Goal: Transaction & Acquisition: Book appointment/travel/reservation

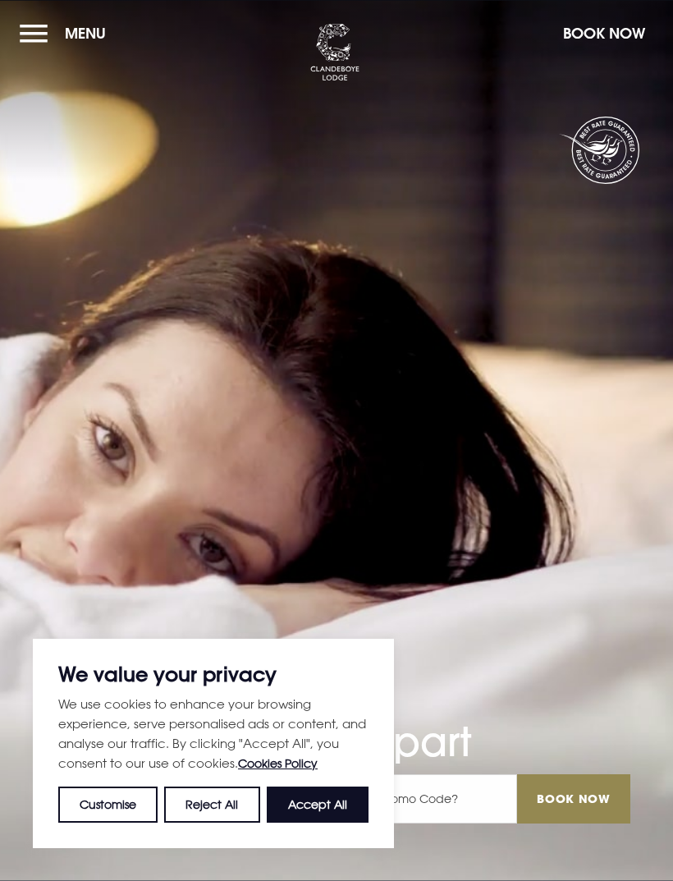
click at [341, 808] on button "Accept All" at bounding box center [318, 804] width 102 height 36
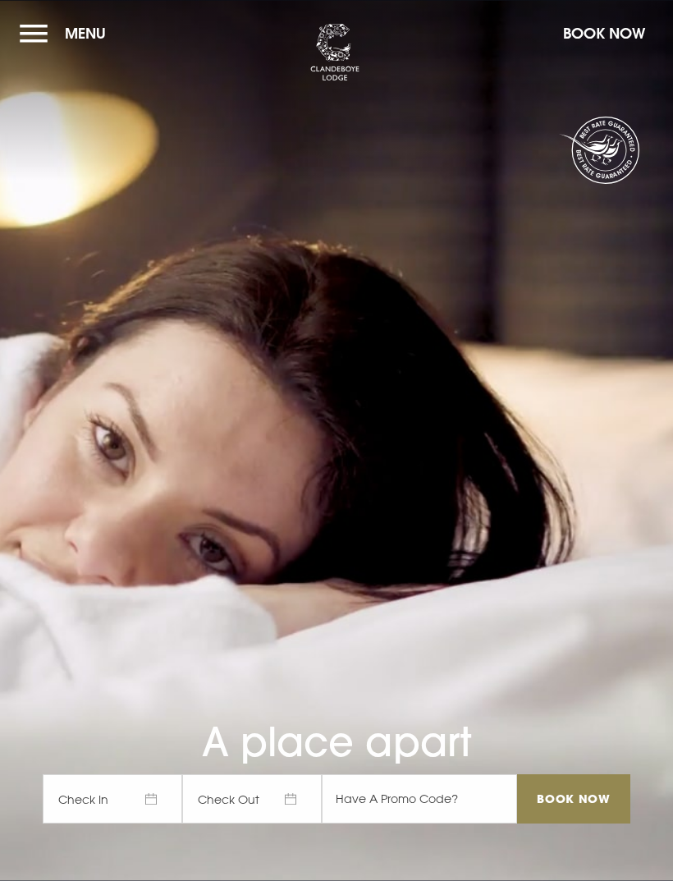
checkbox input "true"
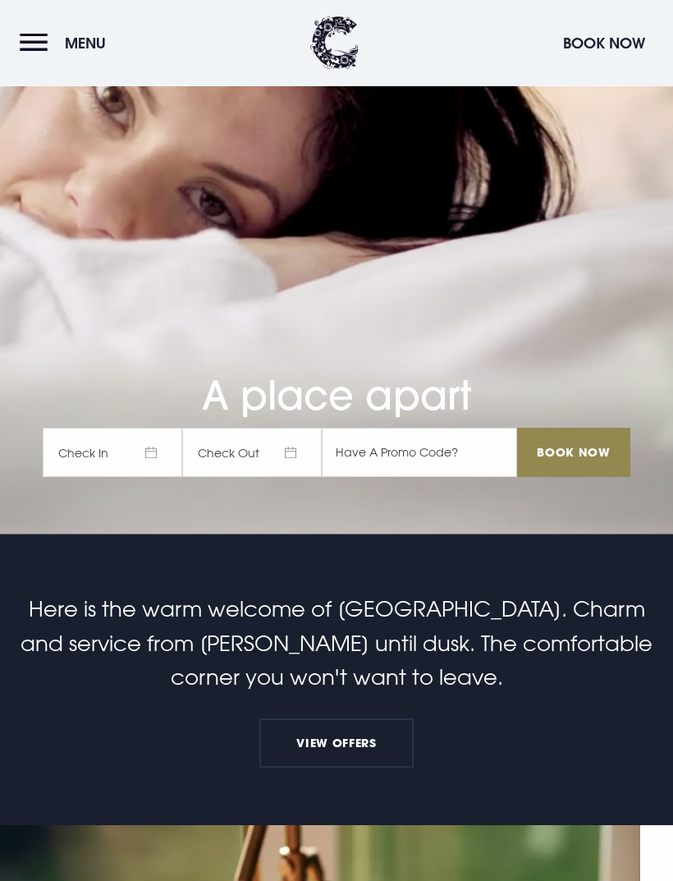
scroll to position [347, 0]
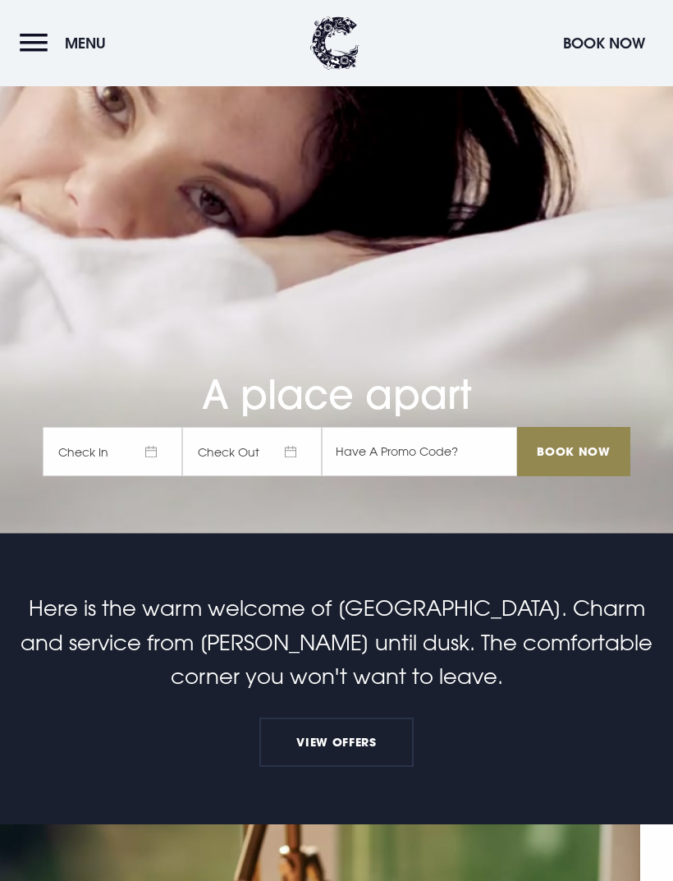
click at [135, 476] on span "Check In" at bounding box center [113, 451] width 140 height 49
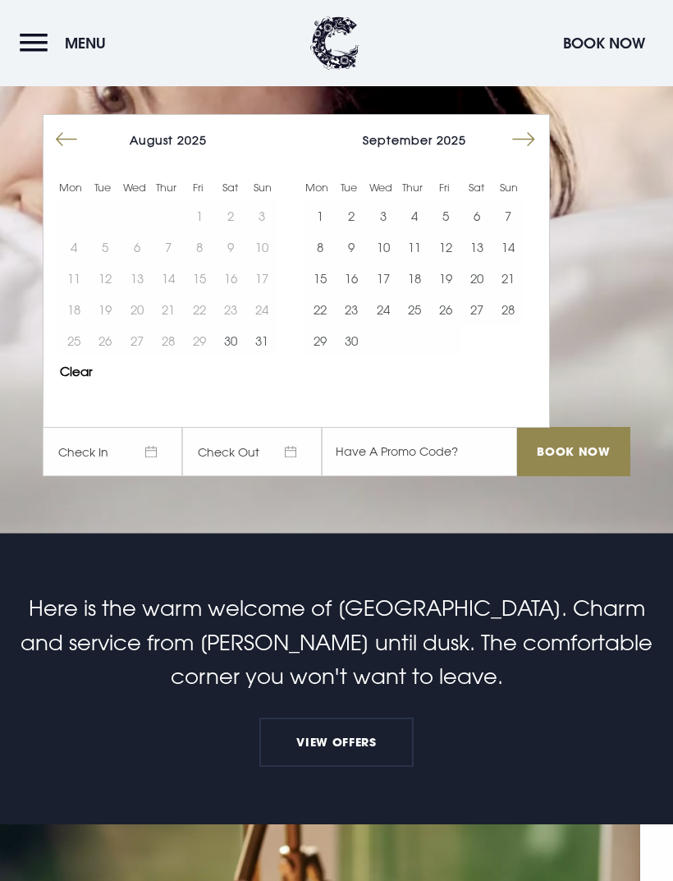
click at [484, 231] on button "6" at bounding box center [476, 215] width 31 height 31
click at [517, 231] on button "7" at bounding box center [507, 215] width 31 height 31
click at [591, 476] on input "Book Now" at bounding box center [573, 451] width 113 height 49
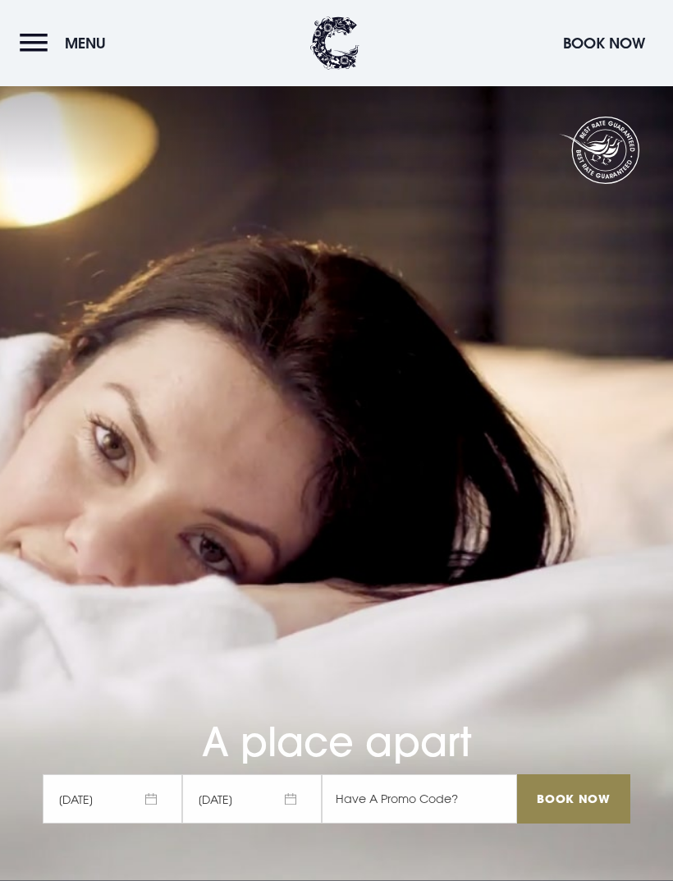
scroll to position [401, 0]
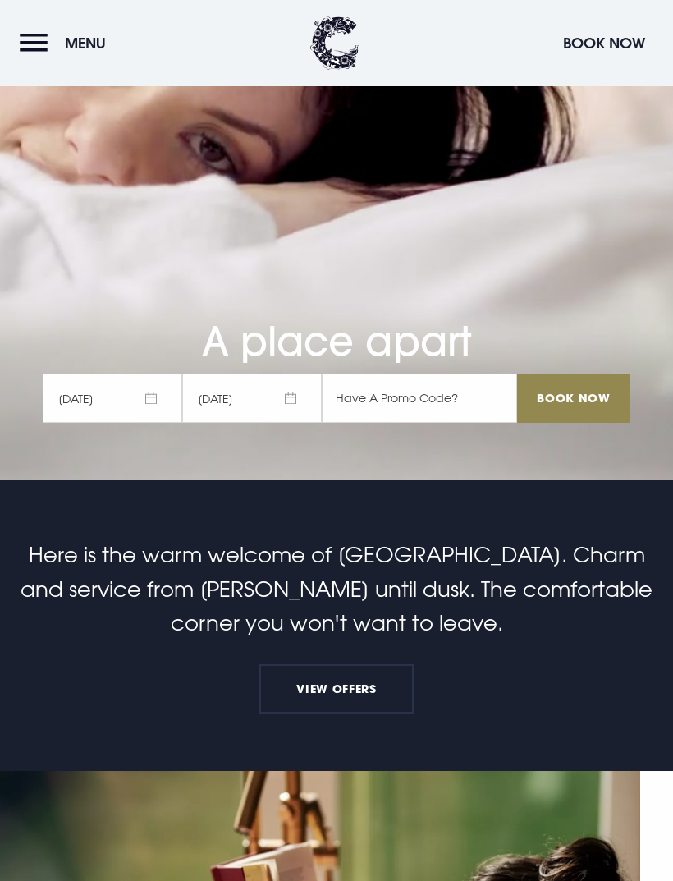
click at [23, 40] on button "Menu" at bounding box center [67, 42] width 94 height 35
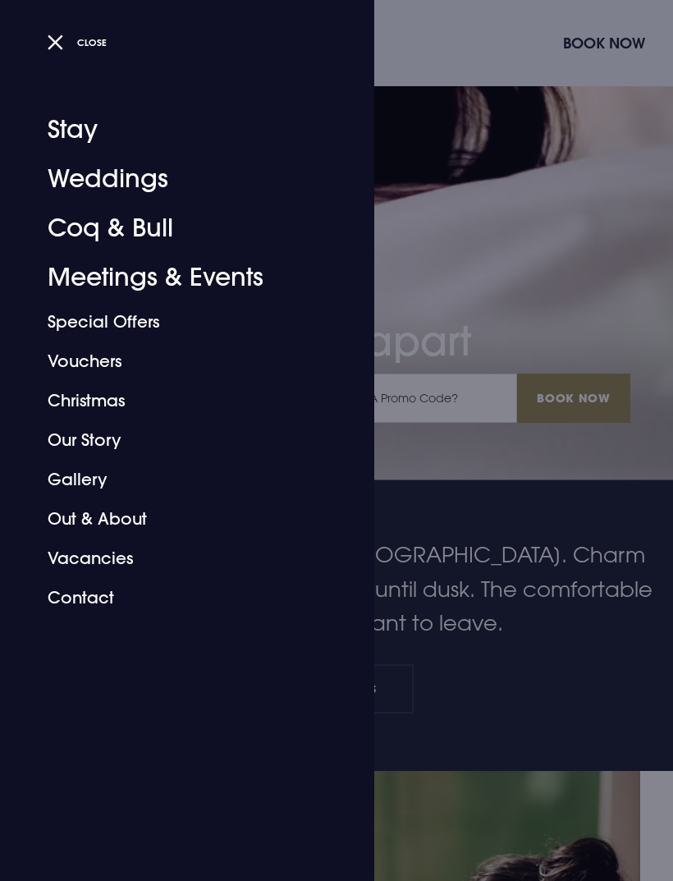
click at [85, 126] on link "Stay" at bounding box center [177, 129] width 259 height 49
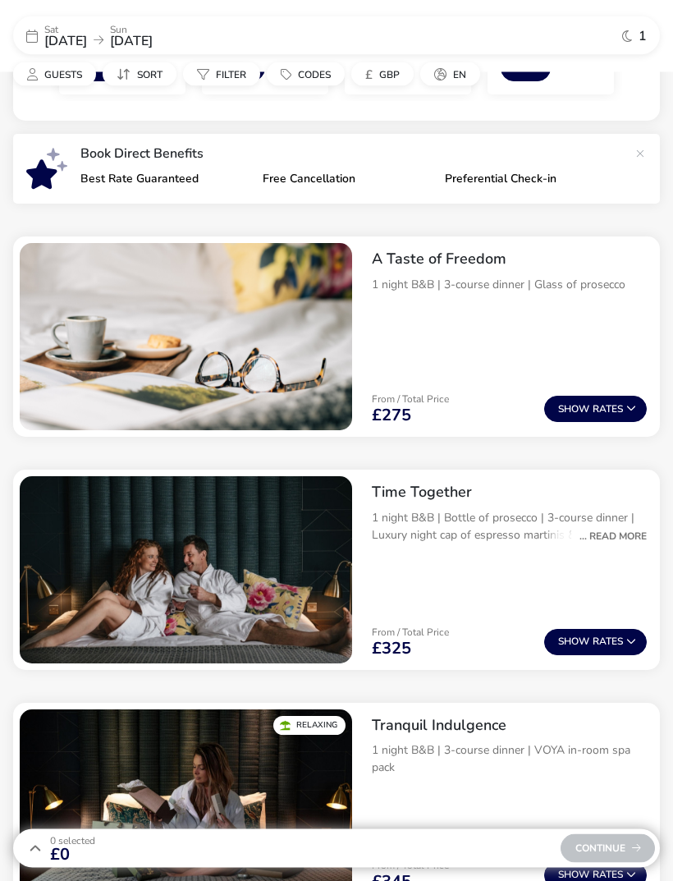
scroll to position [548, 0]
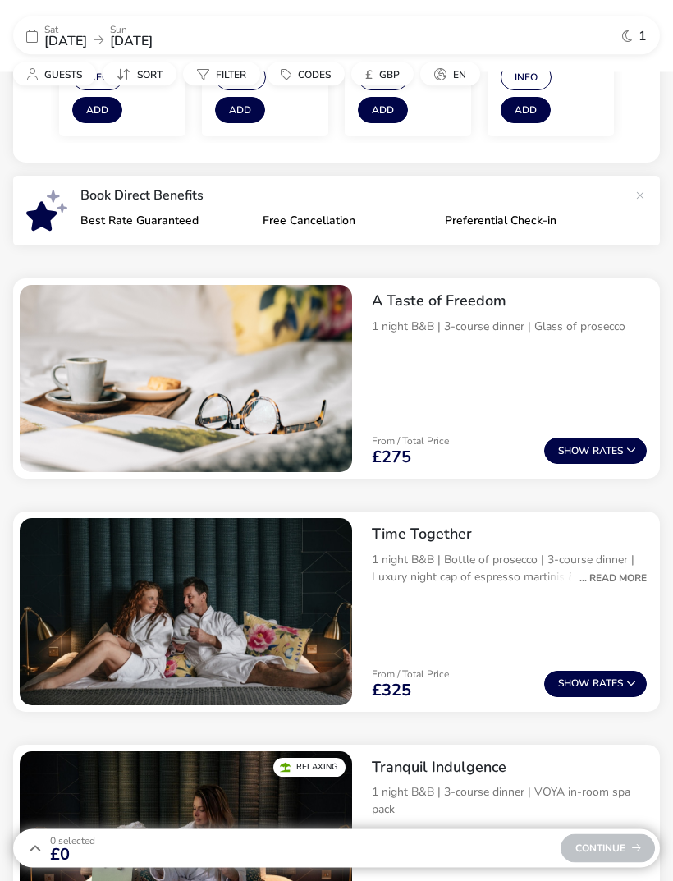
click at [616, 451] on button "Show Rates" at bounding box center [595, 451] width 103 height 26
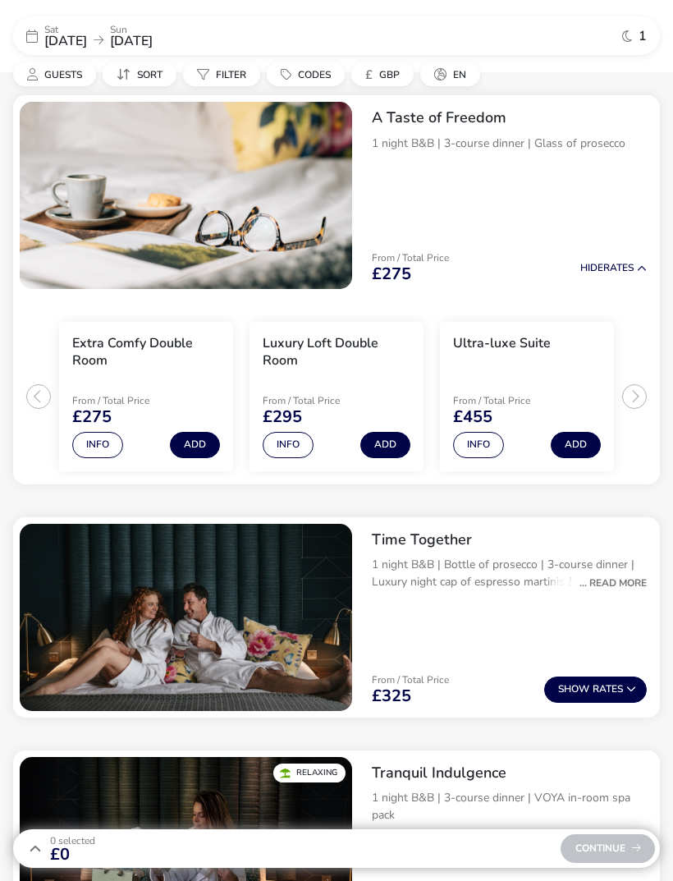
scroll to position [701, 0]
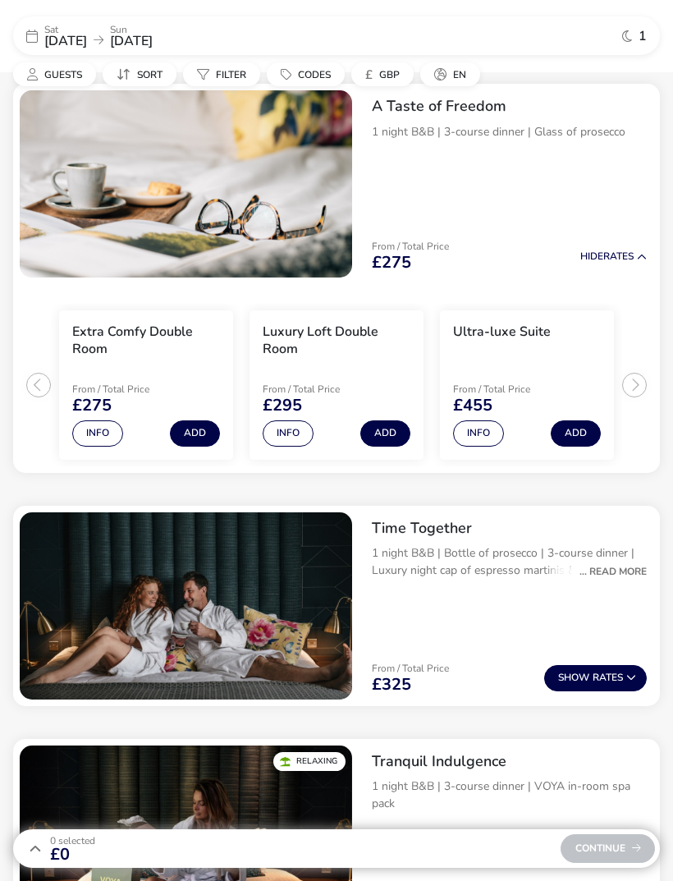
click at [302, 433] on button "Info" at bounding box center [288, 433] width 51 height 26
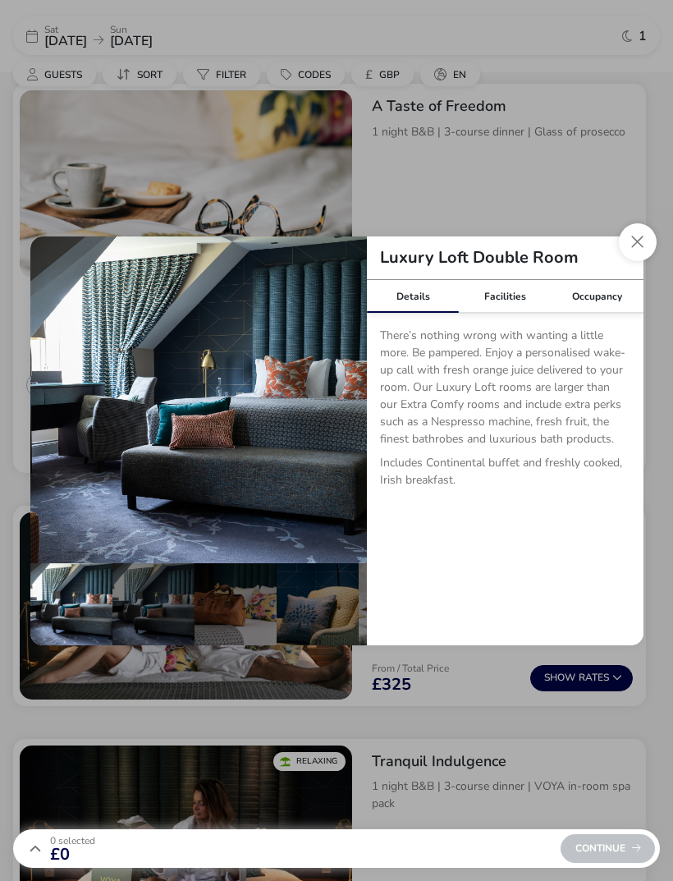
click at [519, 313] on div "Facilities" at bounding box center [505, 296] width 92 height 33
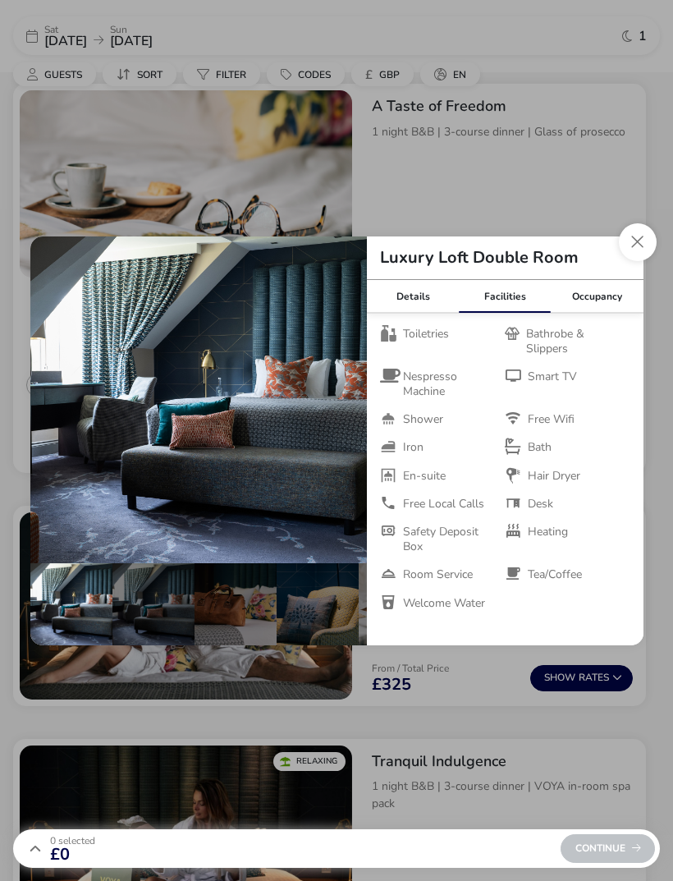
click at [609, 313] on div "Occupancy" at bounding box center [597, 296] width 92 height 33
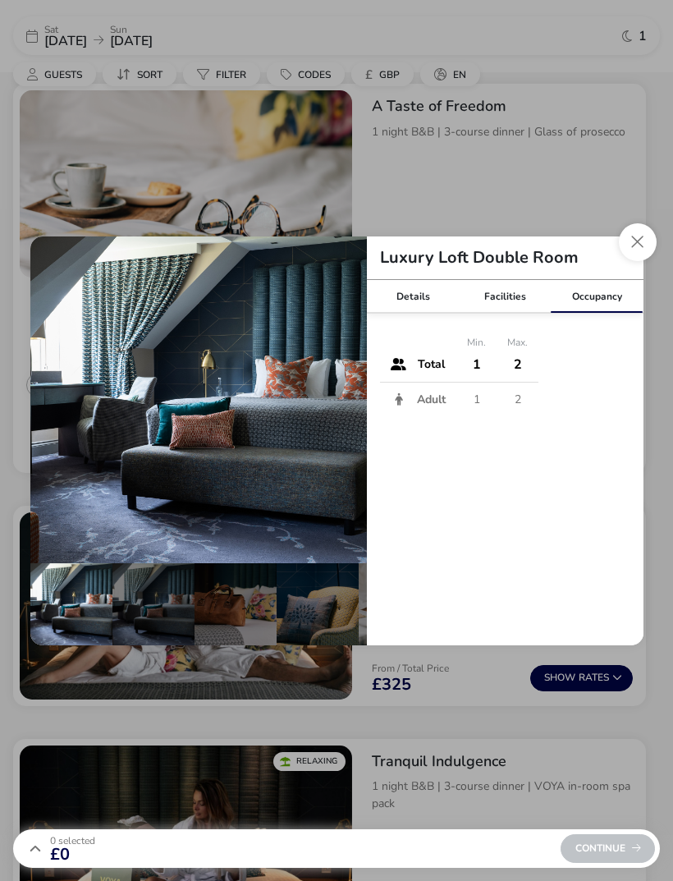
click at [430, 313] on div "Details" at bounding box center [413, 296] width 92 height 33
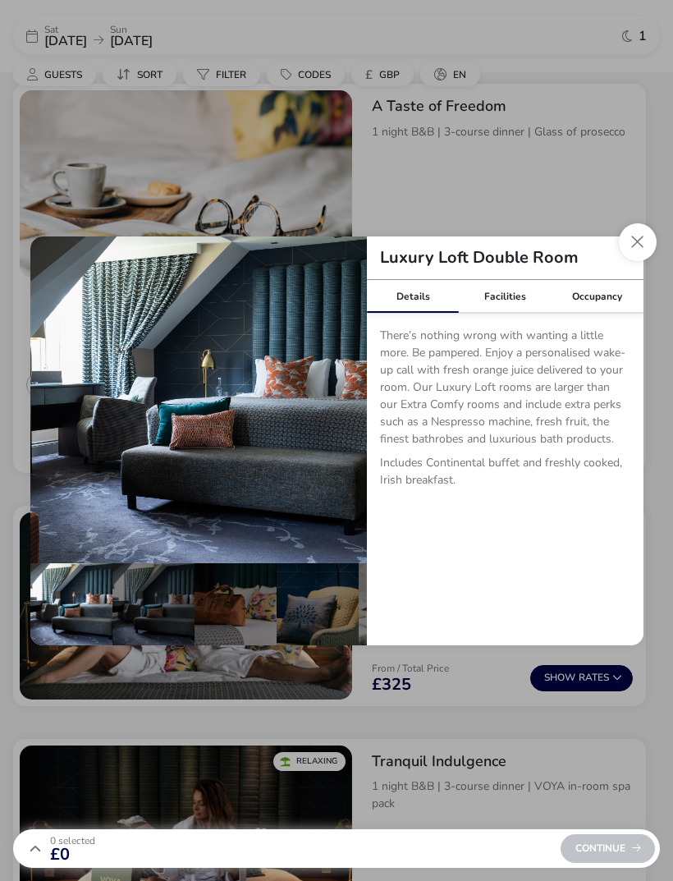
click at [642, 261] on button "Close dialog" at bounding box center [638, 242] width 38 height 38
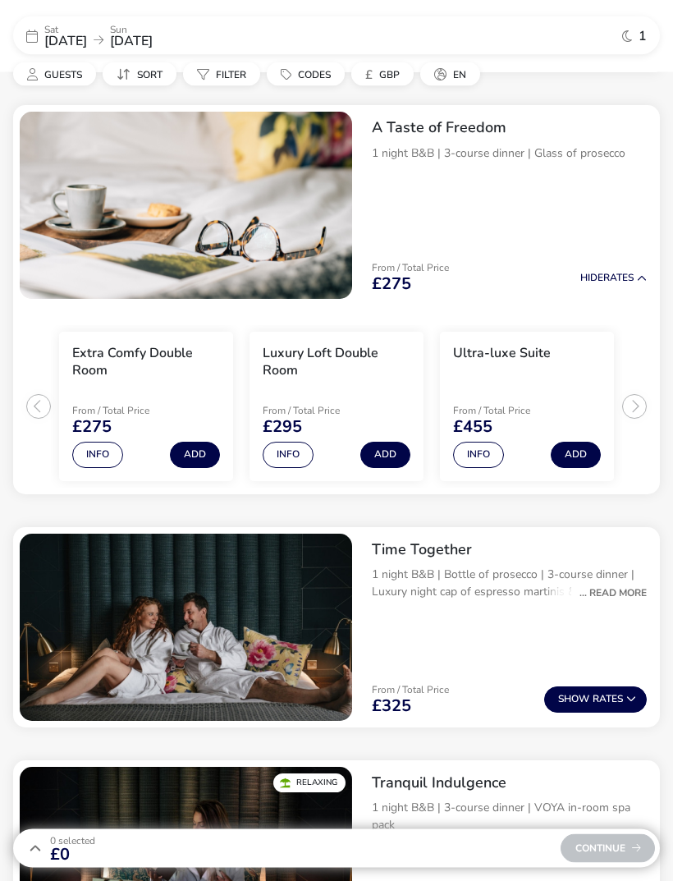
scroll to position [680, 0]
click at [630, 597] on div "... Read More" at bounding box center [609, 592] width 76 height 15
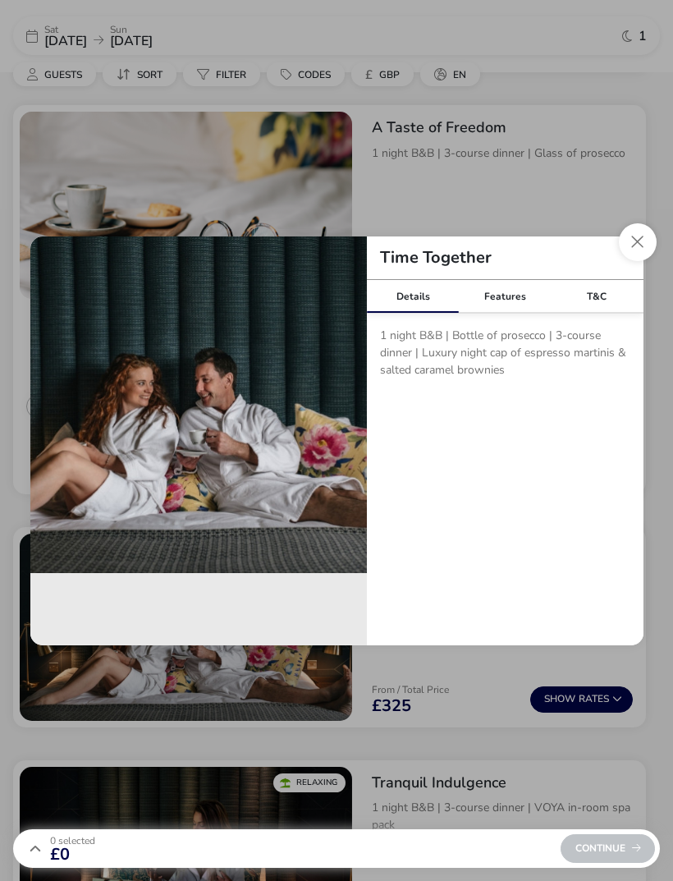
click at [642, 261] on button "Close modal" at bounding box center [638, 242] width 38 height 38
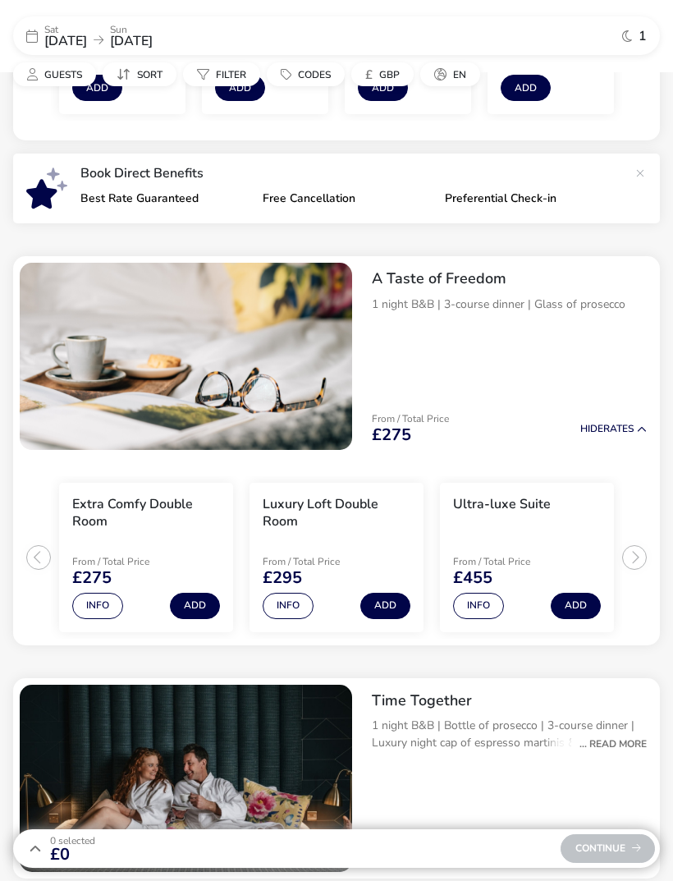
scroll to position [511, 0]
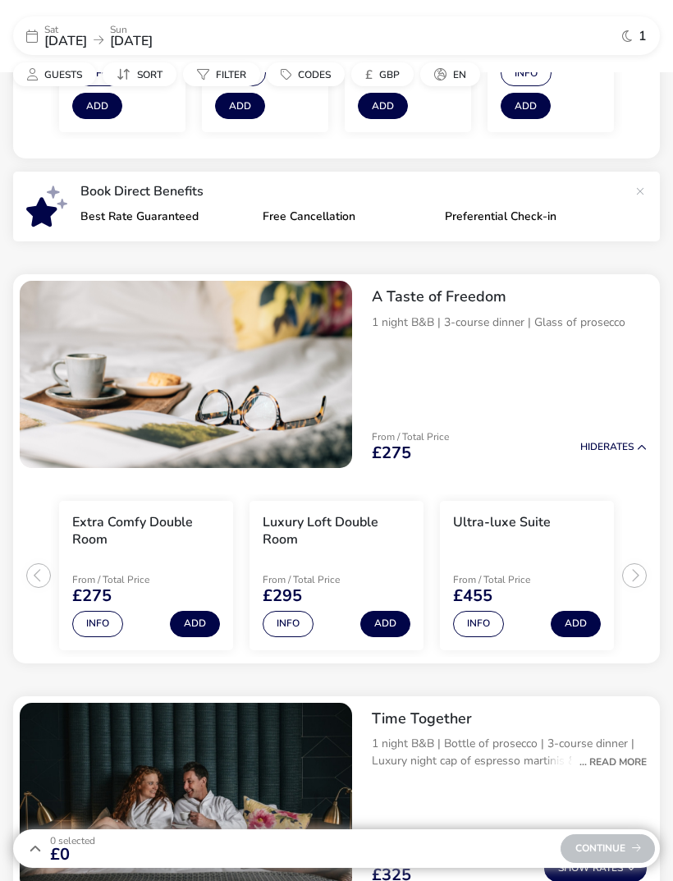
click at [392, 623] on button "Add" at bounding box center [385, 624] width 50 height 26
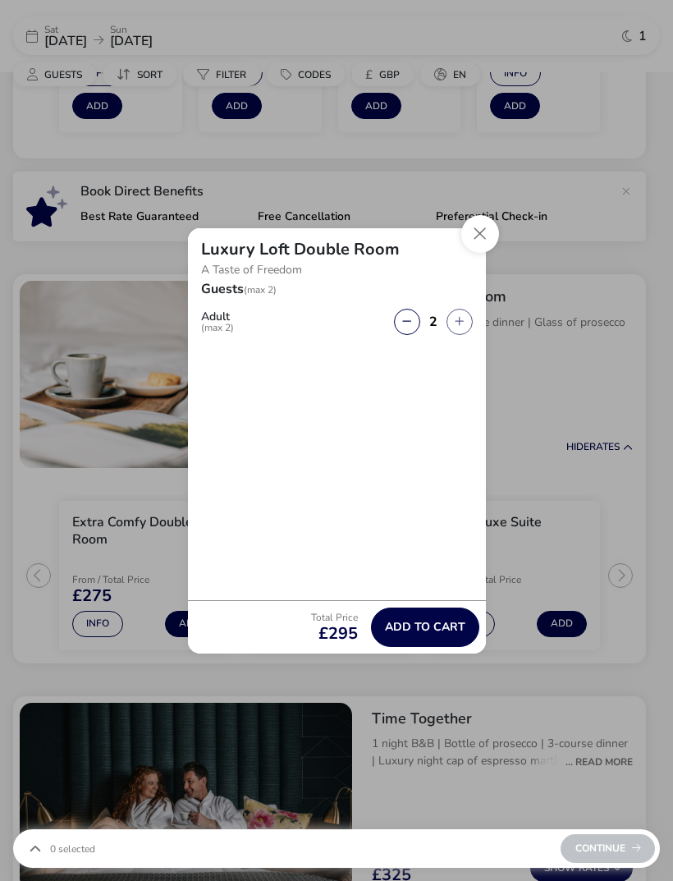
click at [448, 633] on span "Add to cart" at bounding box center [425, 626] width 80 height 12
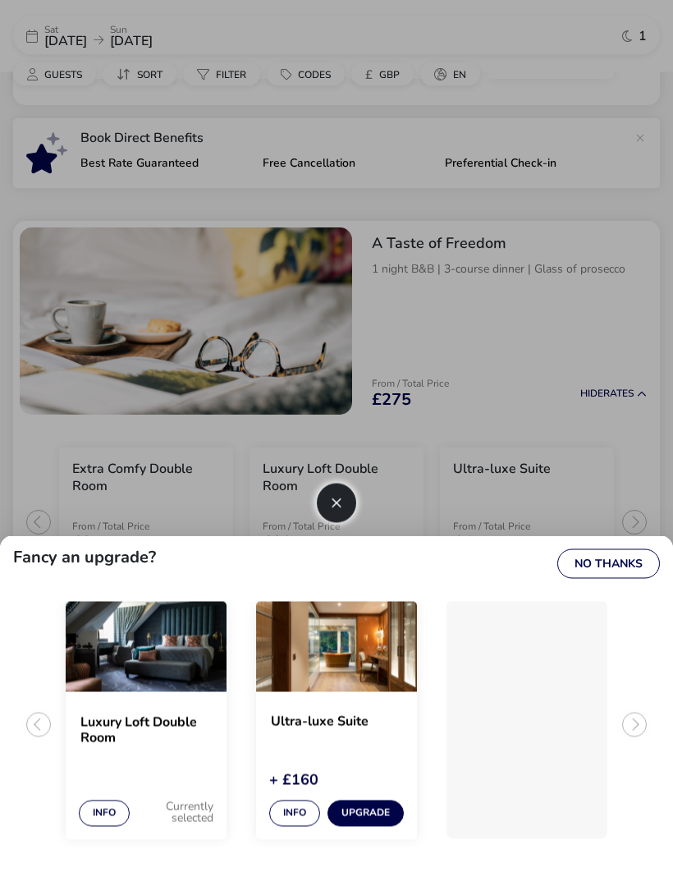
scroll to position [564, 0]
click at [625, 579] on button "No Thanks" at bounding box center [608, 564] width 103 height 30
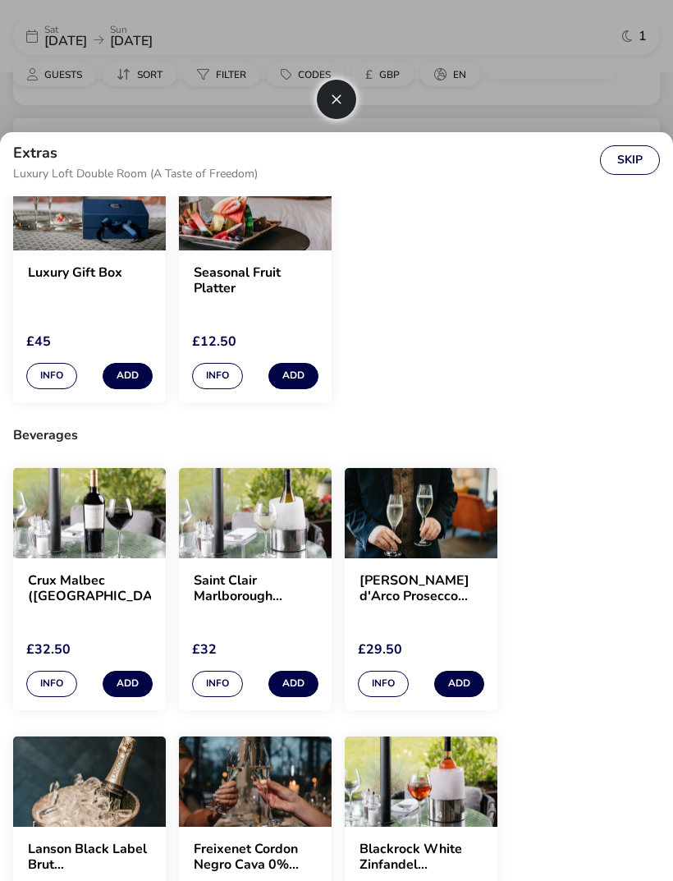
scroll to position [337, 0]
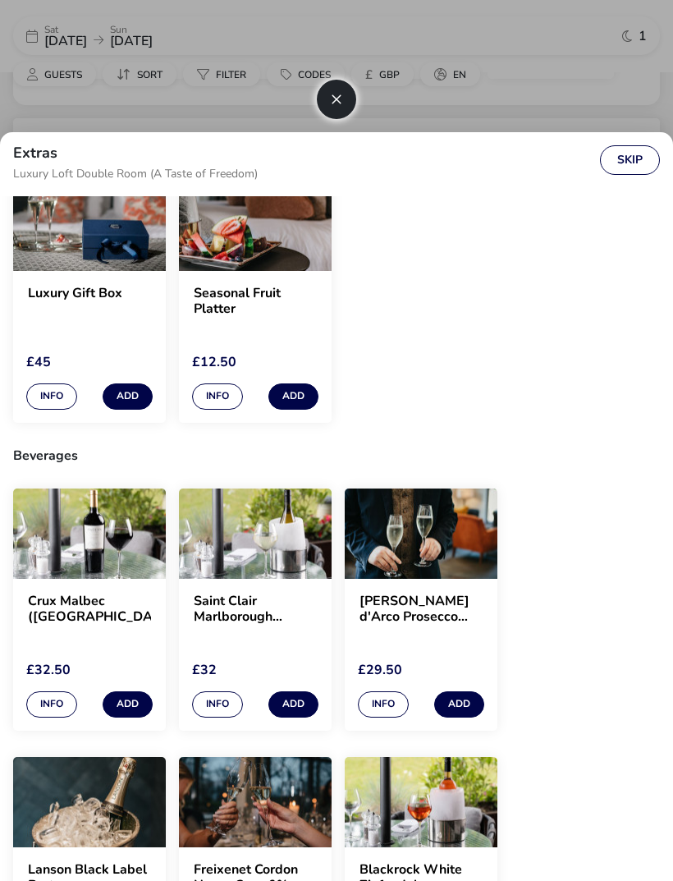
click at [640, 172] on button "Skip" at bounding box center [630, 160] width 60 height 30
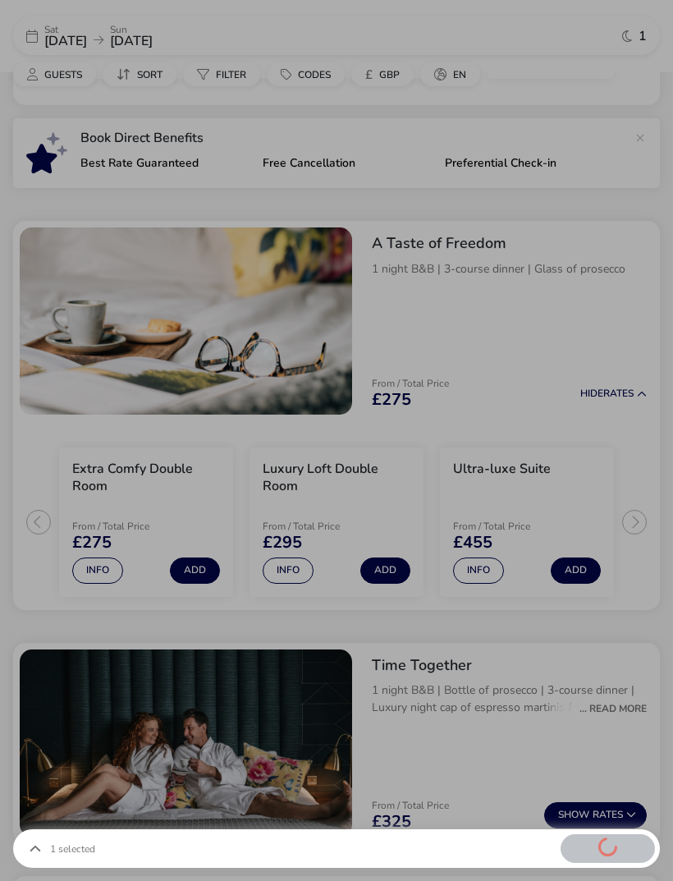
scroll to position [0, 0]
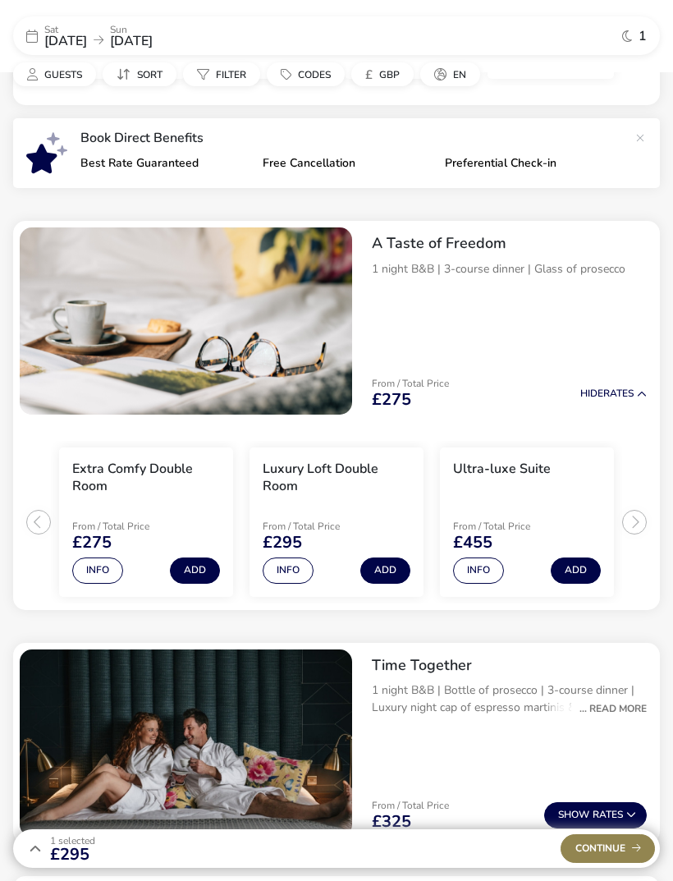
click at [624, 863] on div "Continue" at bounding box center [608, 848] width 94 height 29
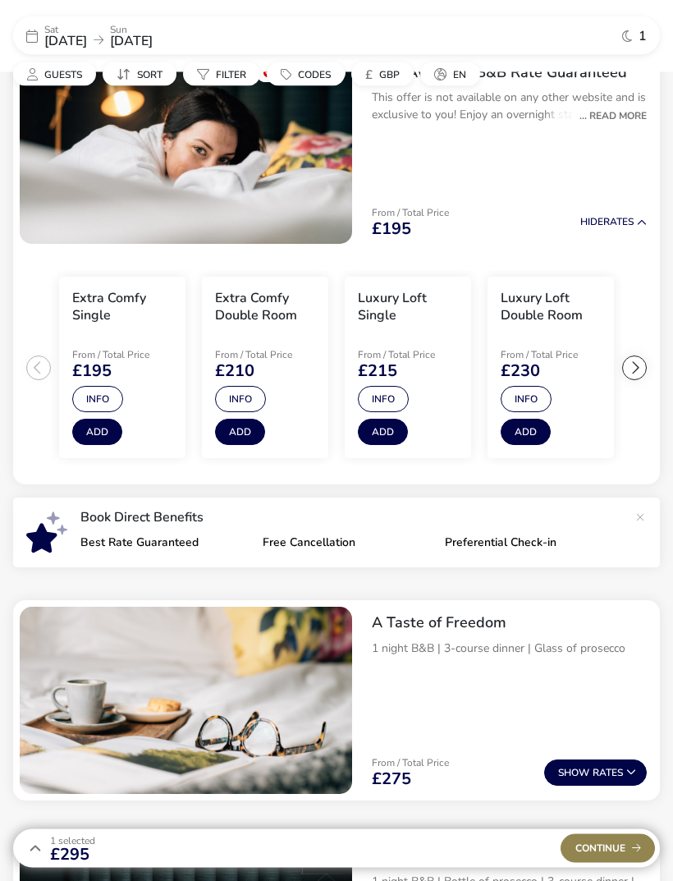
scroll to position [190, 0]
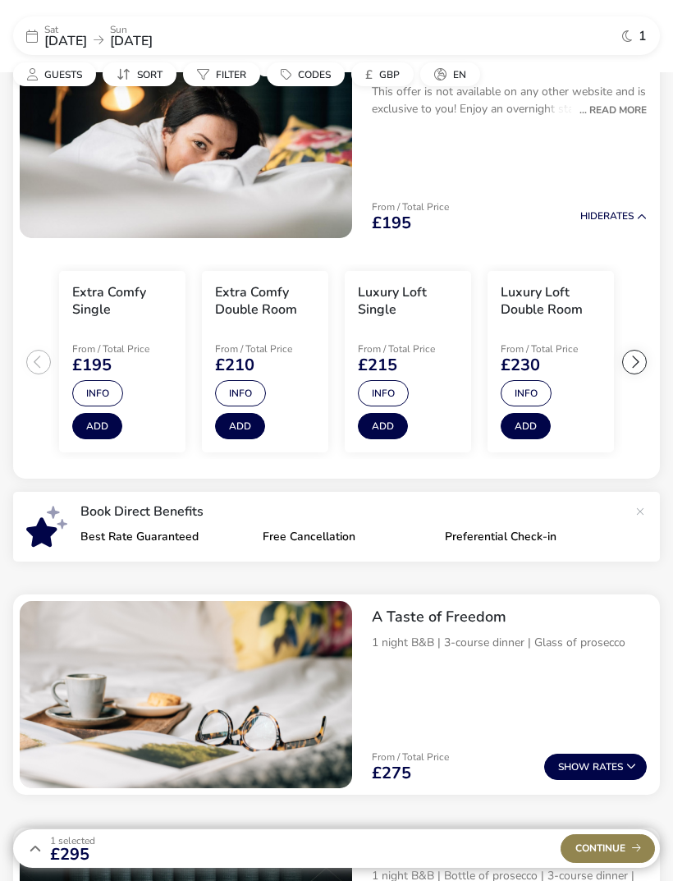
click at [611, 772] on button "Show Rates" at bounding box center [595, 766] width 103 height 26
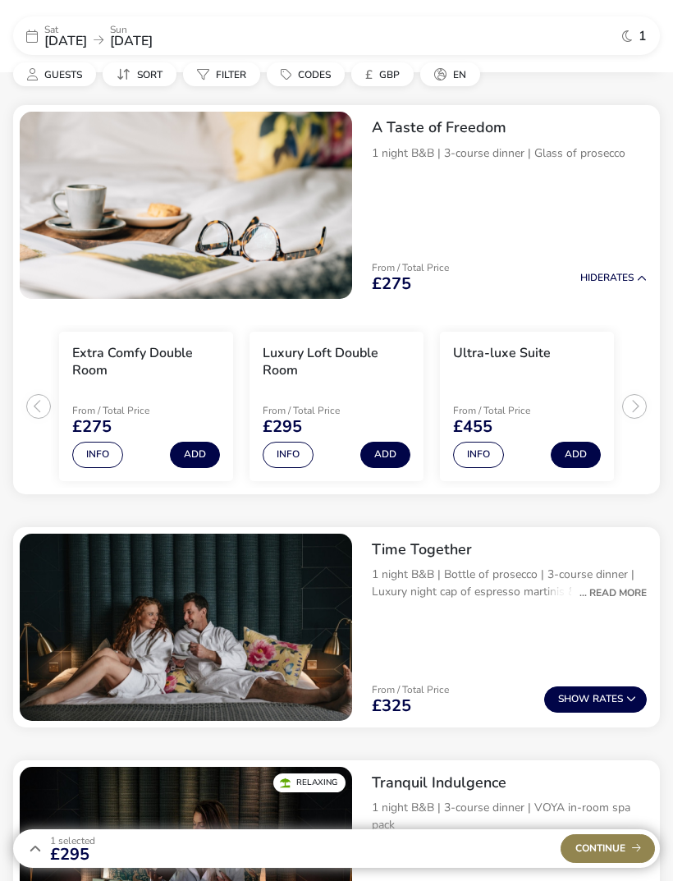
scroll to position [701, 0]
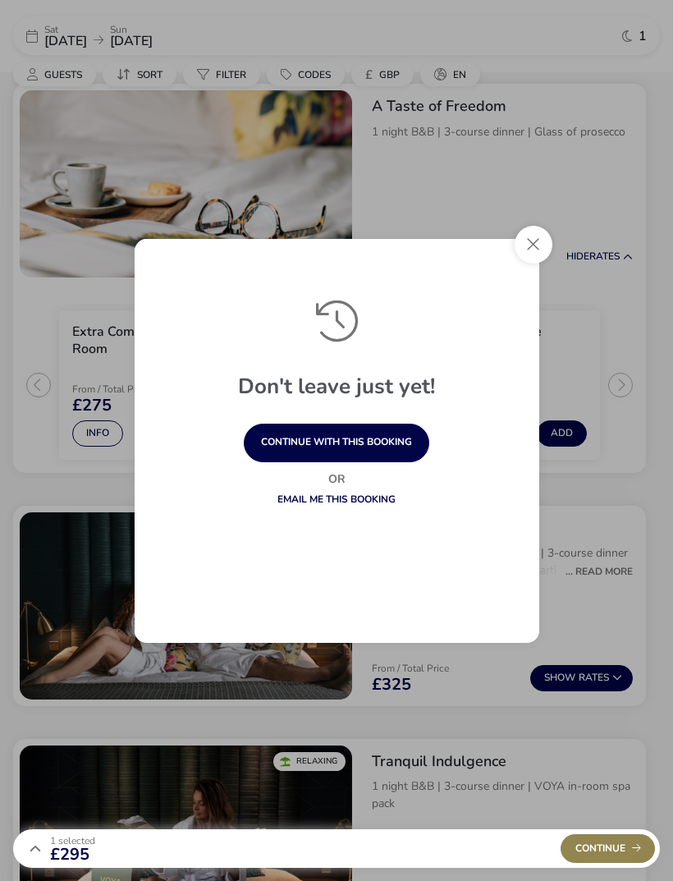
click at [541, 263] on button "Close" at bounding box center [534, 245] width 38 height 38
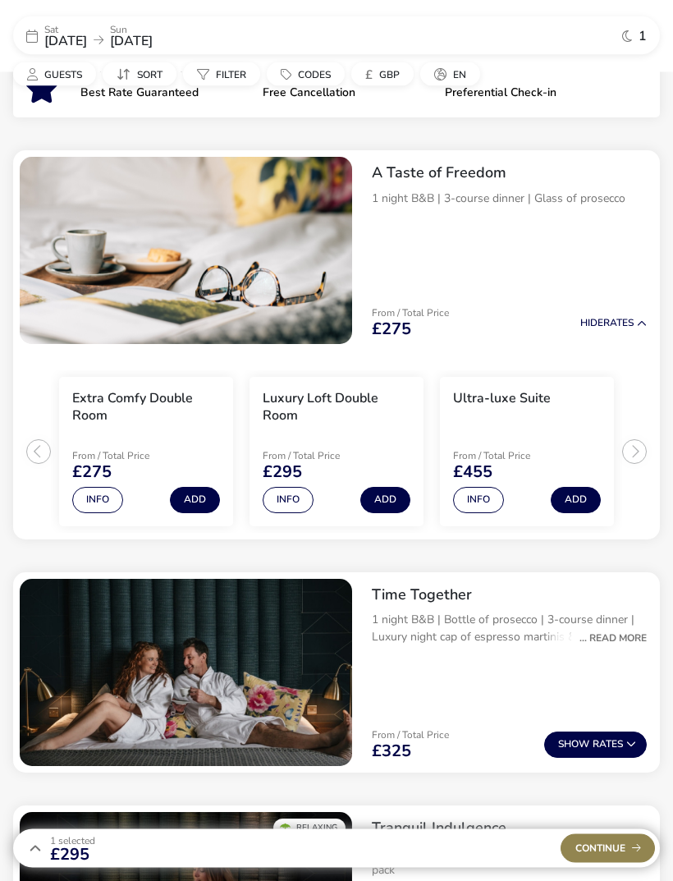
scroll to position [621, 0]
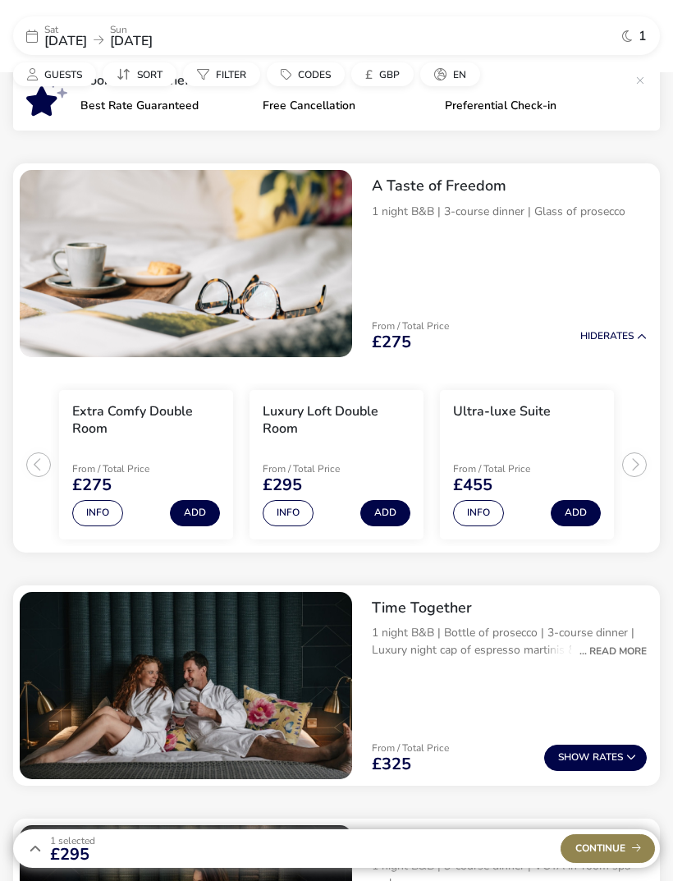
click at [356, 424] on h3 "Luxury Loft Double Room" at bounding box center [337, 420] width 148 height 34
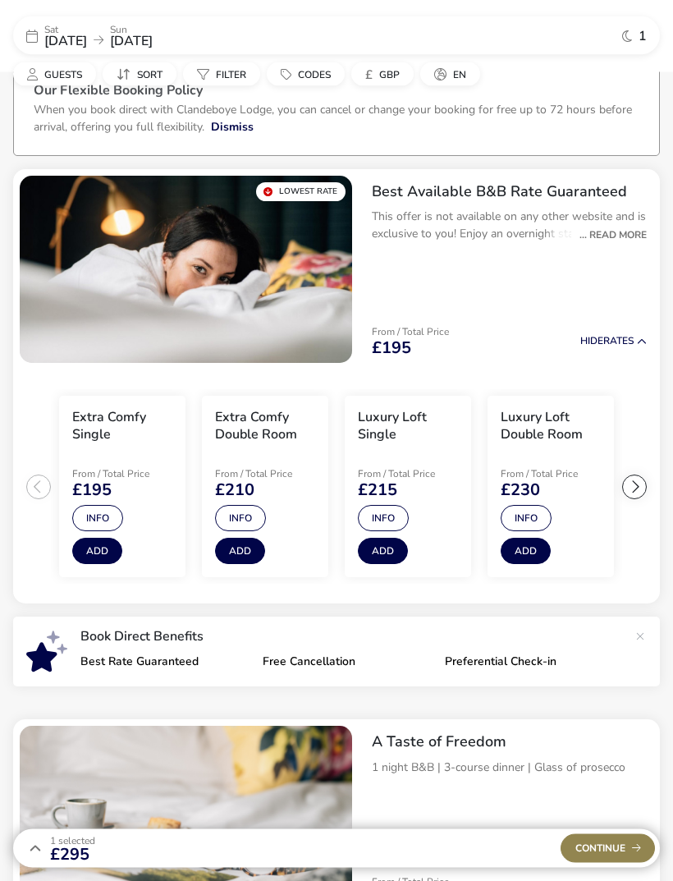
scroll to position [0, 0]
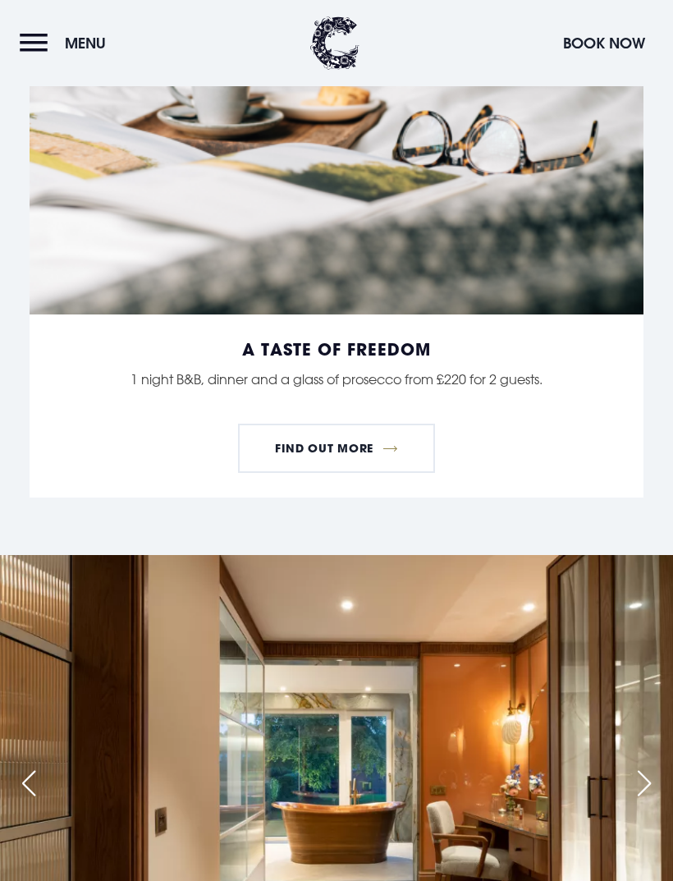
scroll to position [2269, 0]
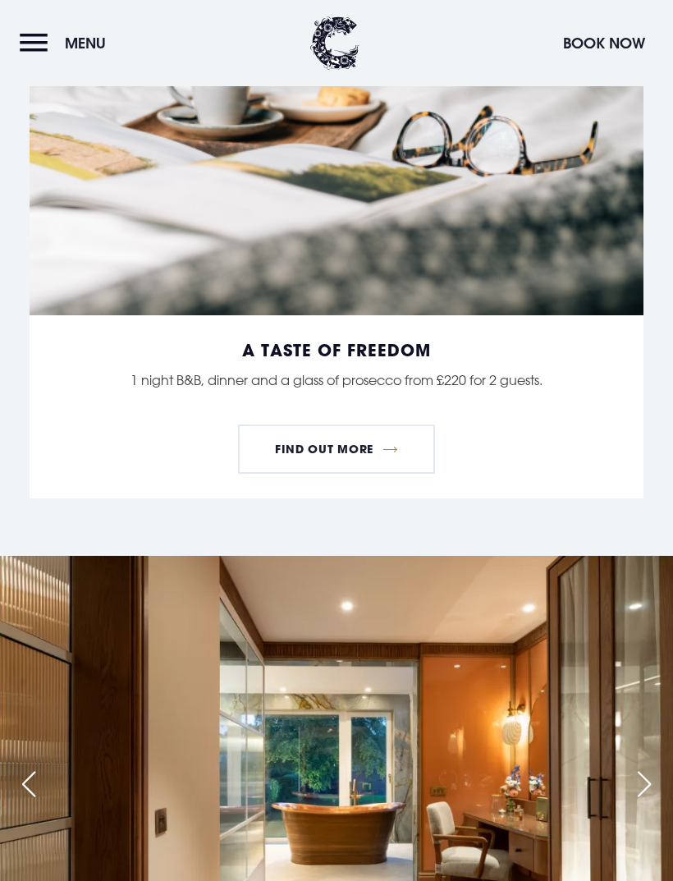
click at [410, 474] on link "Find Out More" at bounding box center [337, 448] width 198 height 49
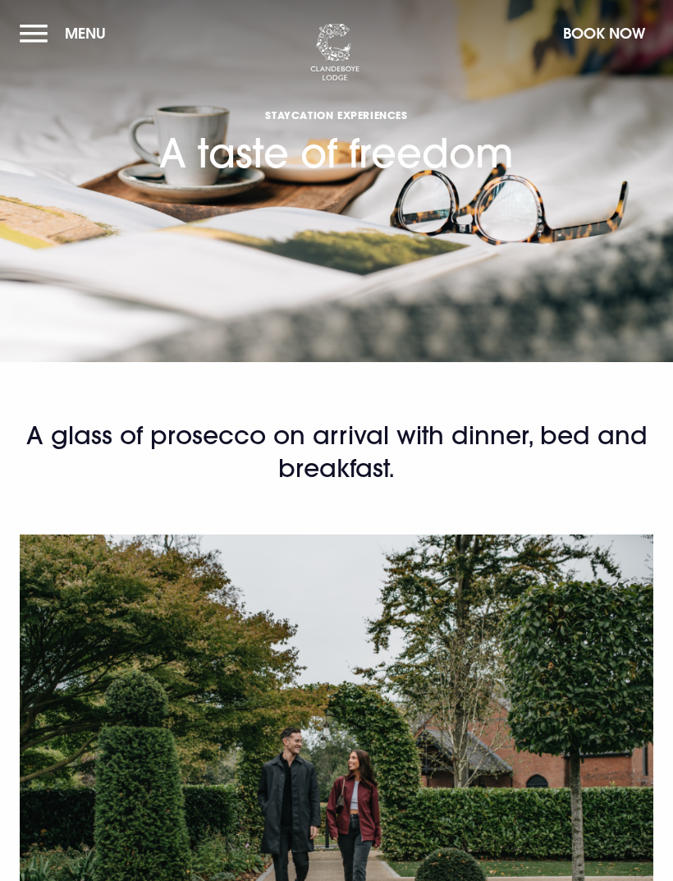
checkbox input "true"
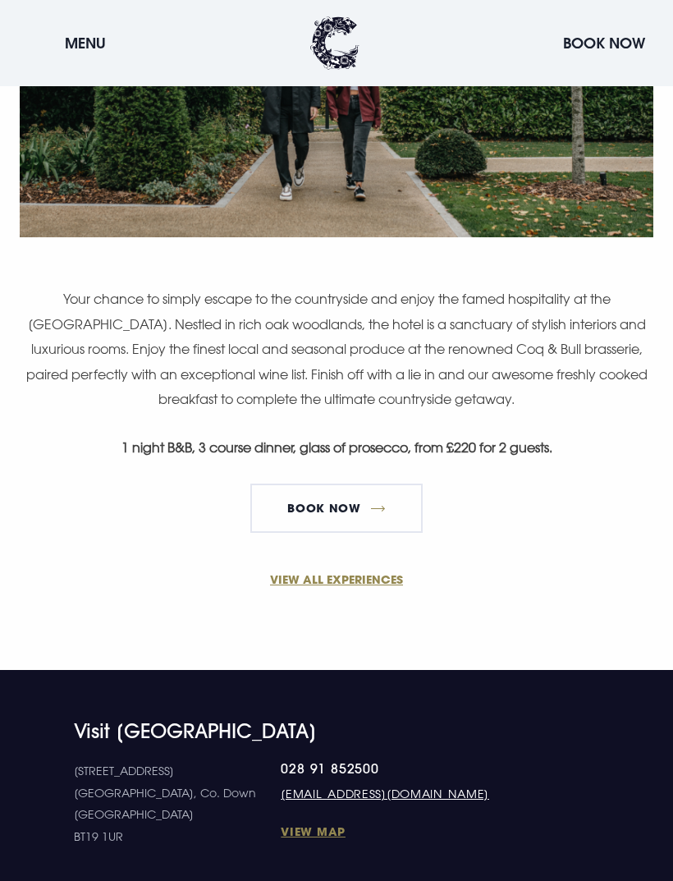
scroll to position [726, 0]
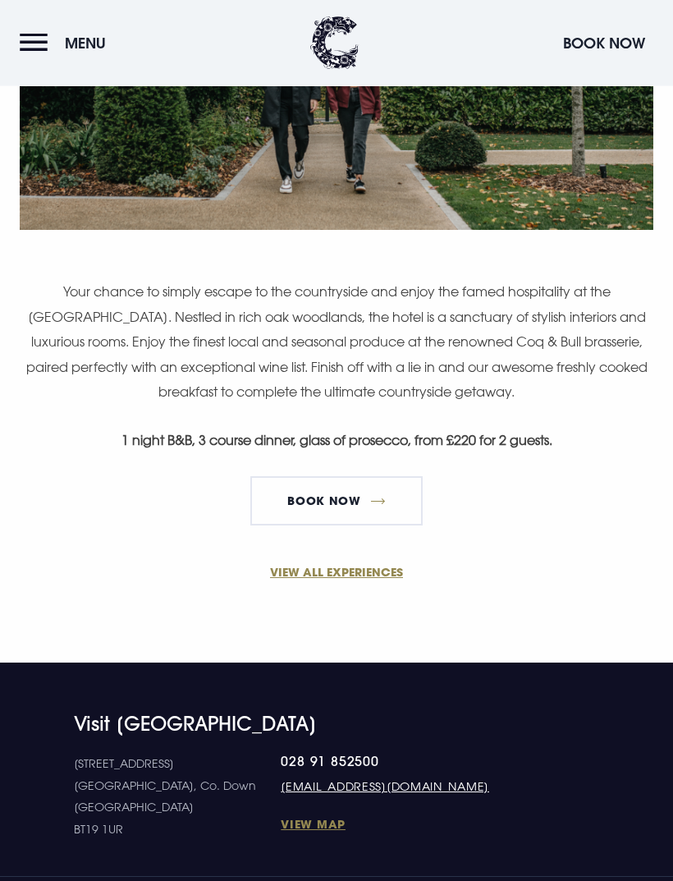
click at [386, 578] on link "VIEW ALL EXPERIENCES" at bounding box center [337, 572] width 634 height 17
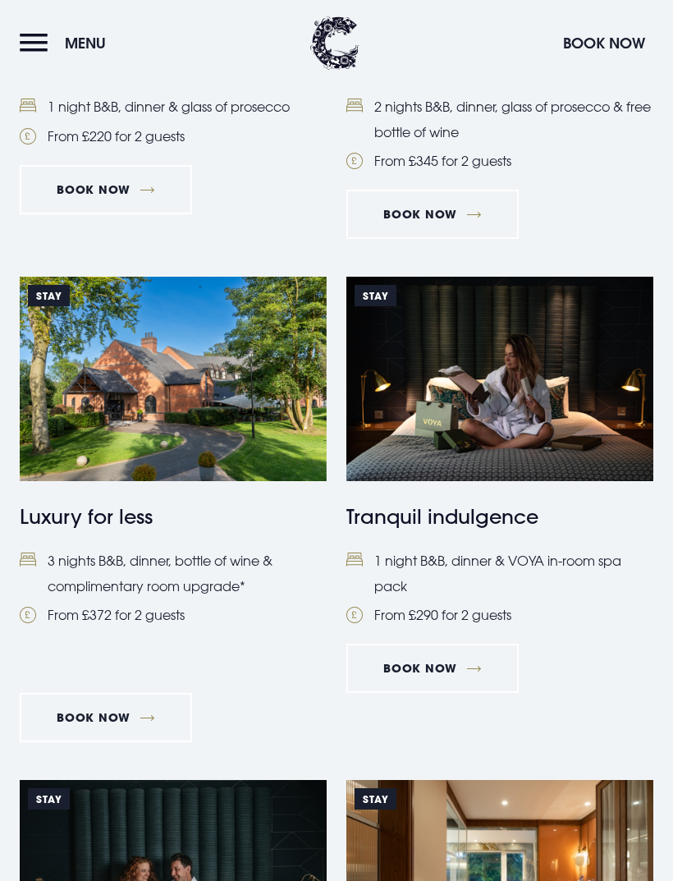
scroll to position [708, 0]
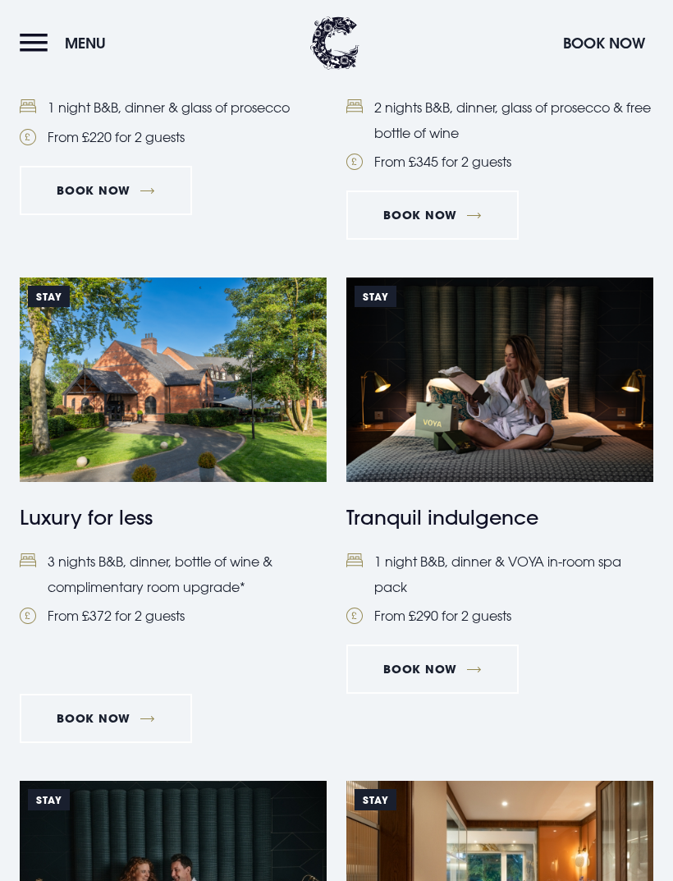
click at [524, 520] on h4 "Tranquil indulgence" at bounding box center [499, 517] width 307 height 30
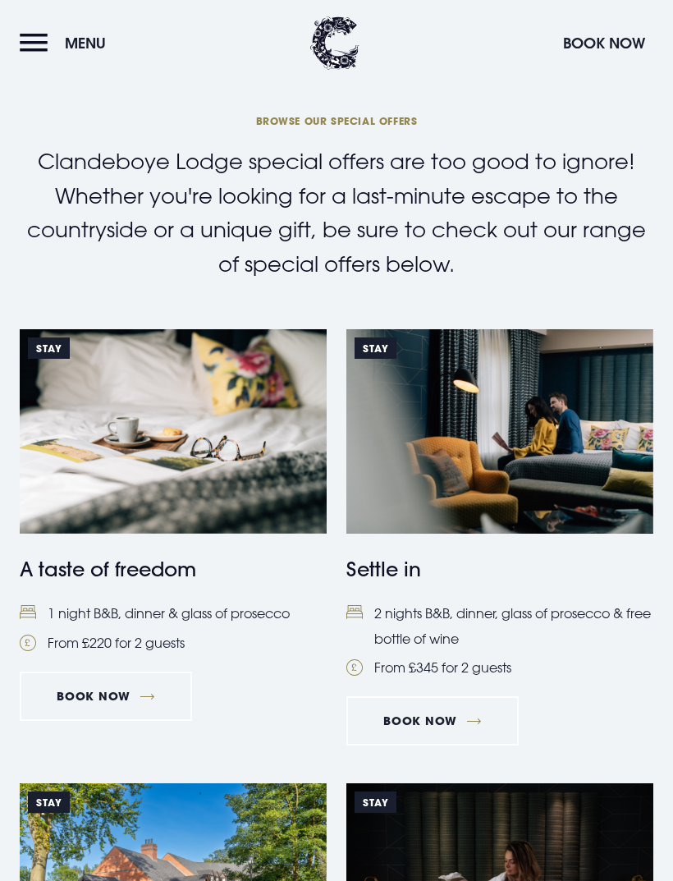
scroll to position [0, 0]
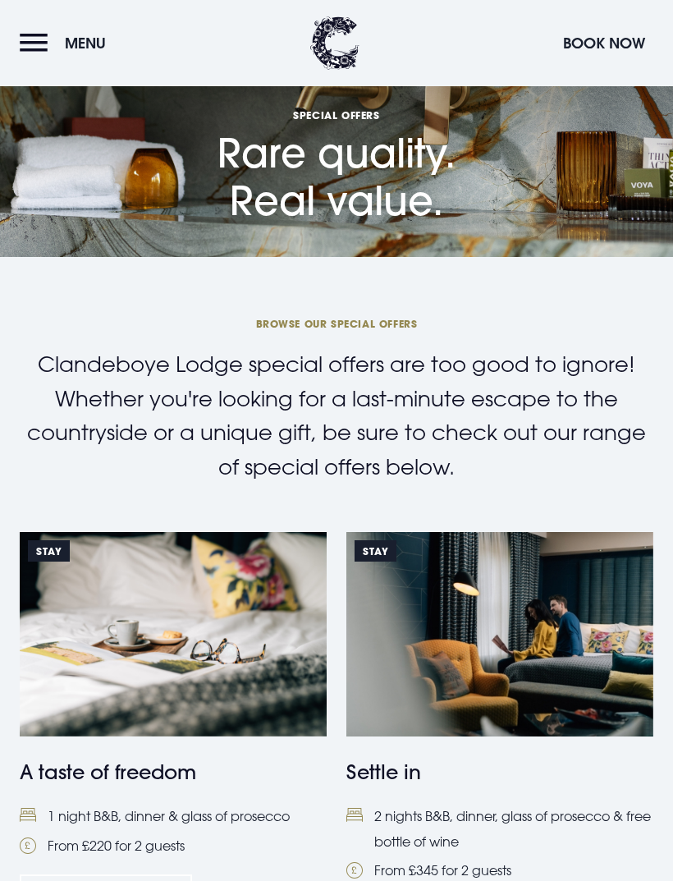
click at [46, 41] on button "Menu" at bounding box center [67, 42] width 94 height 35
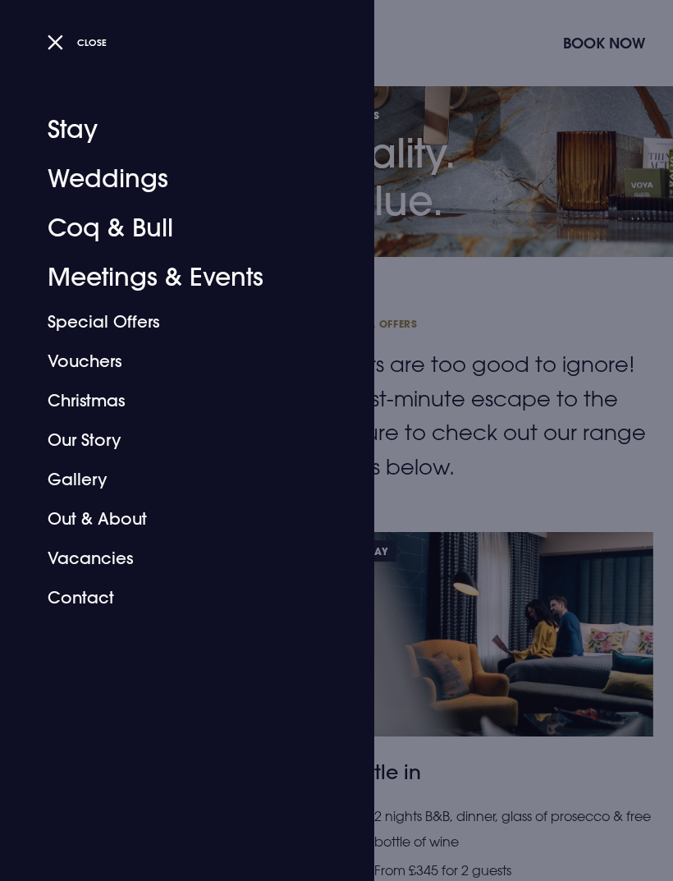
click at [85, 141] on link "Stay" at bounding box center [177, 129] width 259 height 49
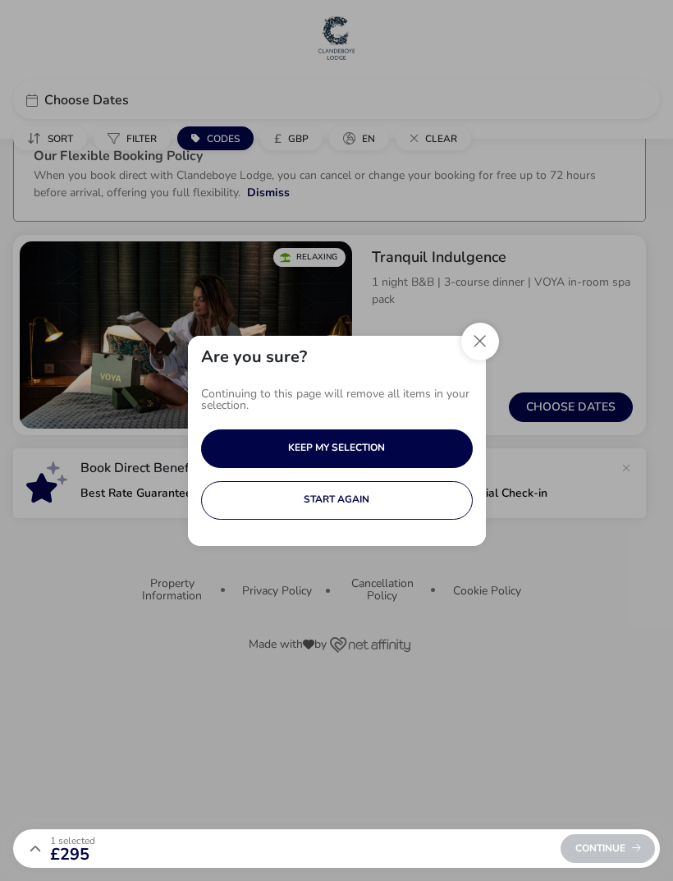
click at [486, 344] on button "Close" at bounding box center [480, 342] width 38 height 38
click at [488, 337] on button "Close" at bounding box center [480, 342] width 38 height 38
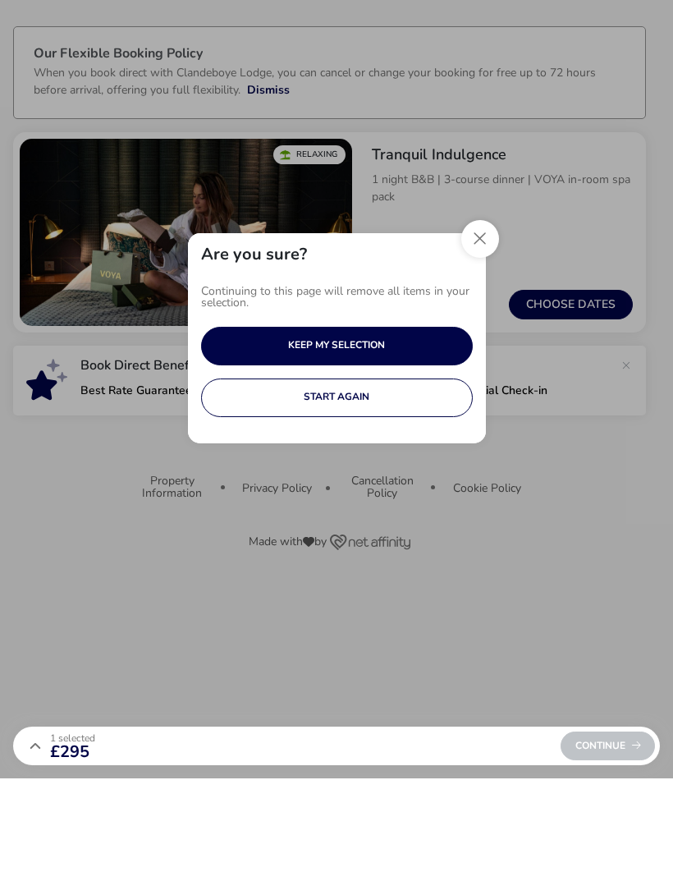
click at [398, 481] on button "START AGAIN" at bounding box center [337, 500] width 272 height 39
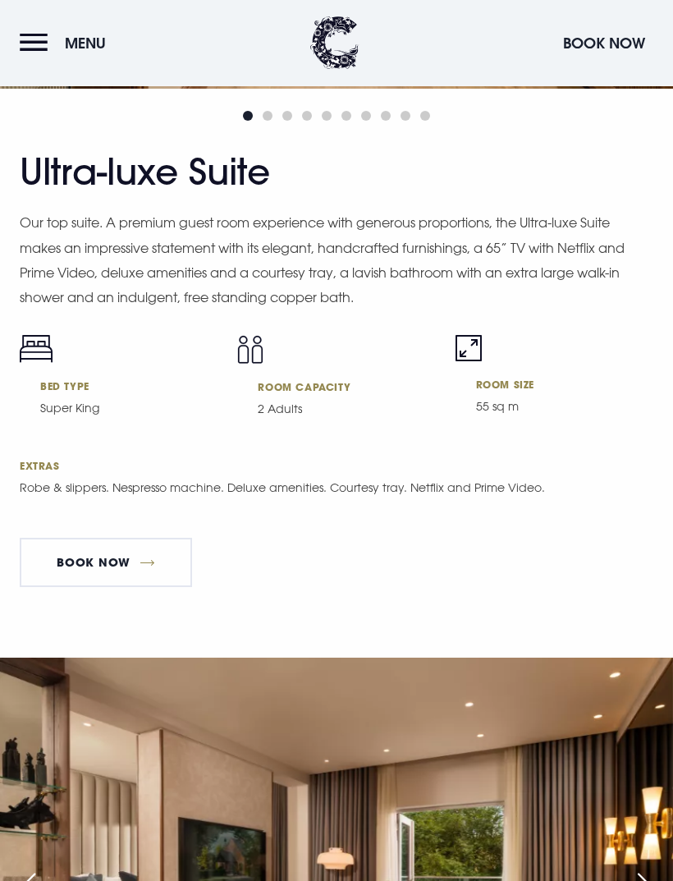
scroll to position [3186, 0]
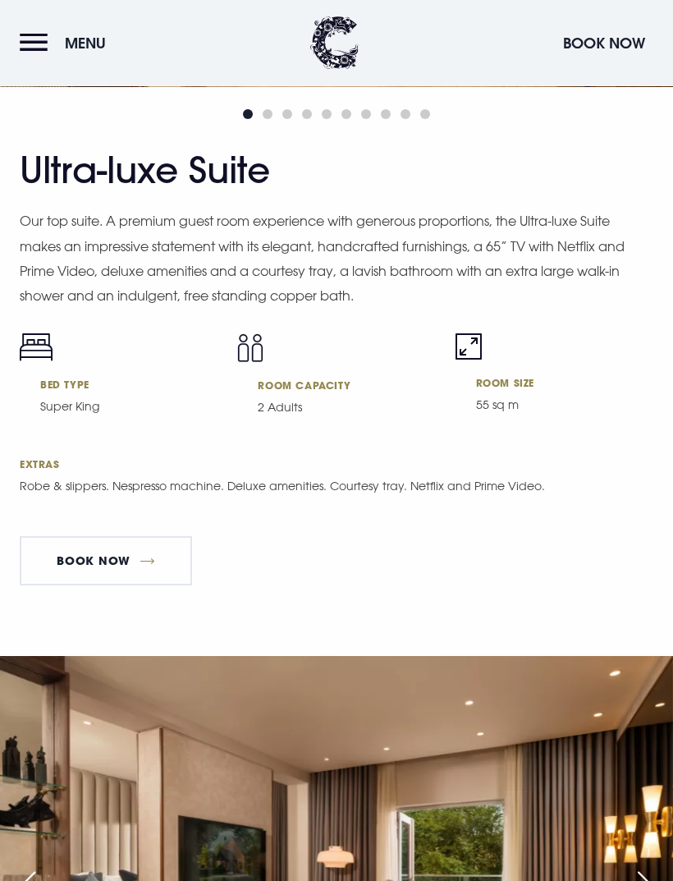
click at [163, 586] on link "Book Now" at bounding box center [106, 561] width 172 height 49
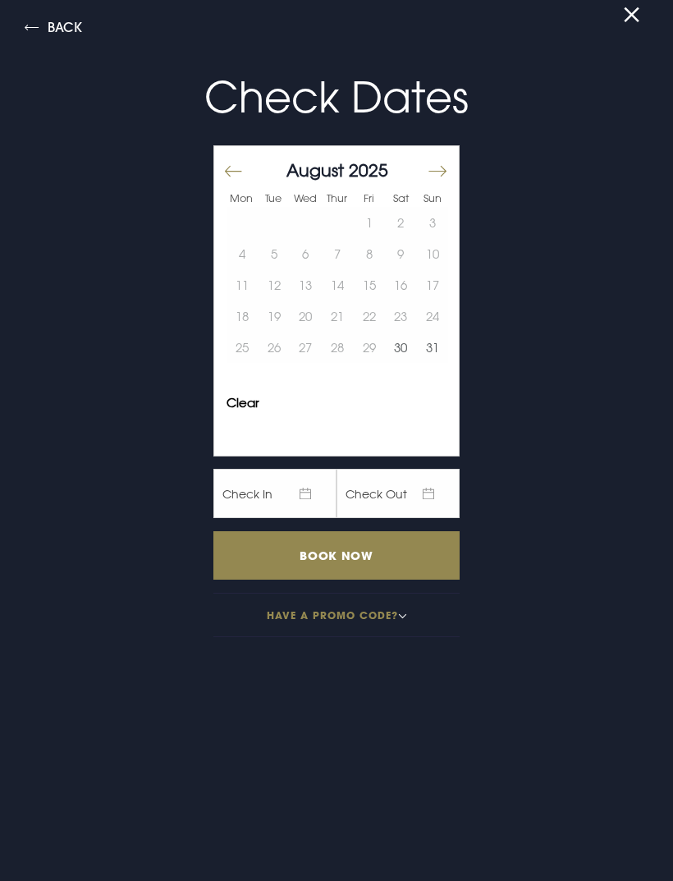
click at [433, 173] on button "Move forward to switch to the next month." at bounding box center [437, 170] width 20 height 34
click at [405, 224] on button "6" at bounding box center [401, 222] width 32 height 31
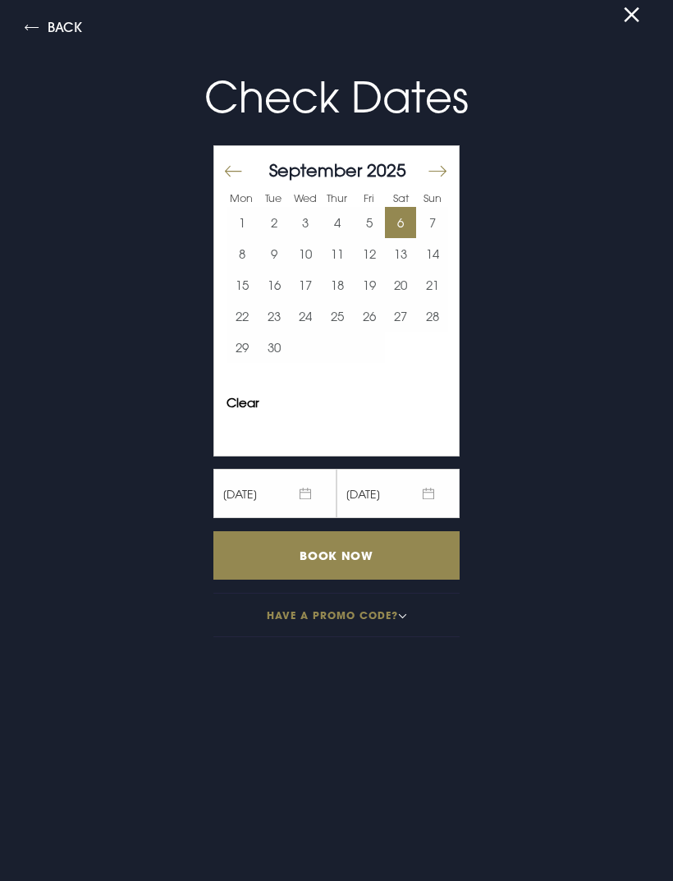
click at [429, 557] on input "Book Now" at bounding box center [336, 555] width 246 height 48
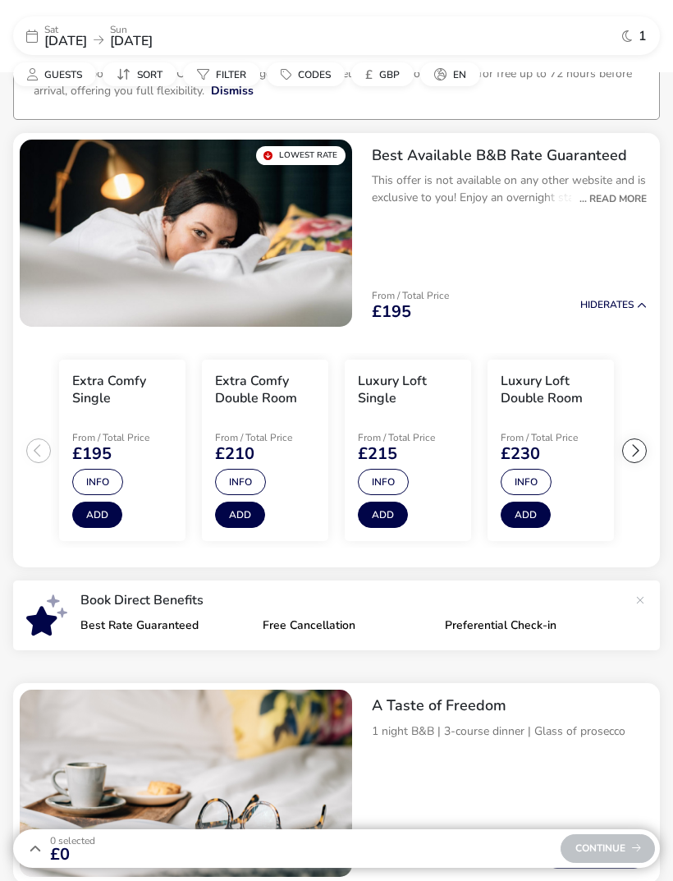
scroll to position [101, 0]
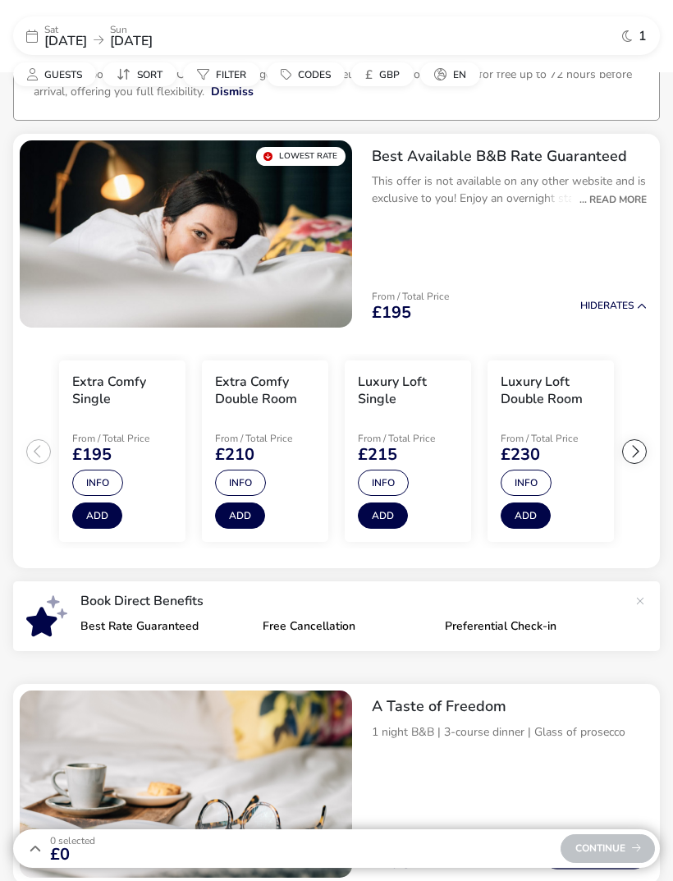
click at [631, 447] on div at bounding box center [634, 451] width 25 height 25
click at [626, 457] on div at bounding box center [634, 451] width 25 height 25
click at [639, 453] on ul "Extra Comfy Single From / Total Price £195 Info Add Extra Comfy Double Room Fro…" at bounding box center [336, 451] width 647 height 235
click at [639, 449] on ul "Extra Comfy Single From / Total Price £195 Info Add Extra Comfy Double Room Fro…" at bounding box center [336, 451] width 647 height 235
click at [567, 389] on h3 "Ultra-luxe Suite" at bounding box center [550, 381] width 98 height 17
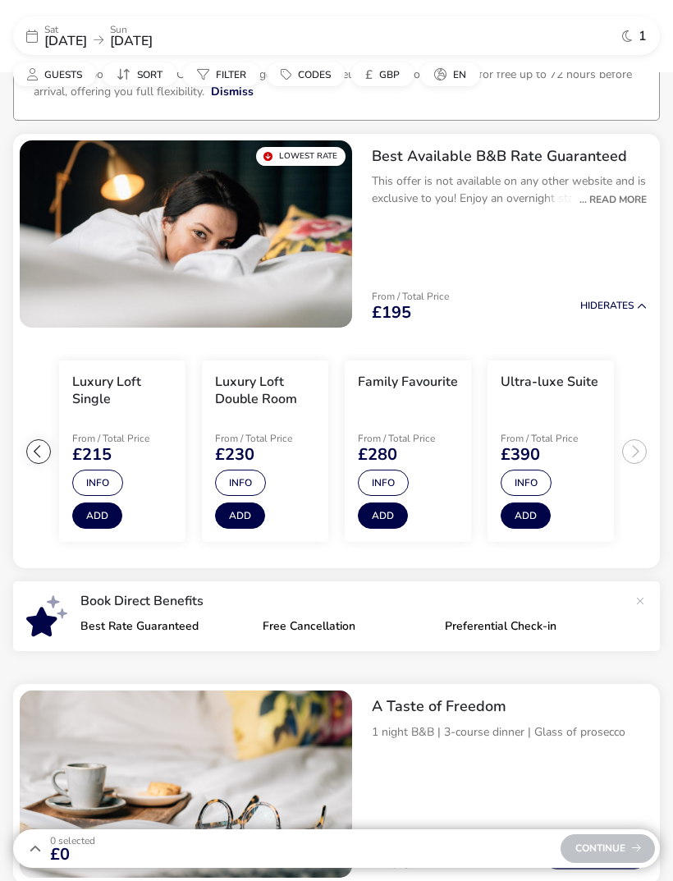
click at [543, 481] on button "Info" at bounding box center [526, 482] width 51 height 26
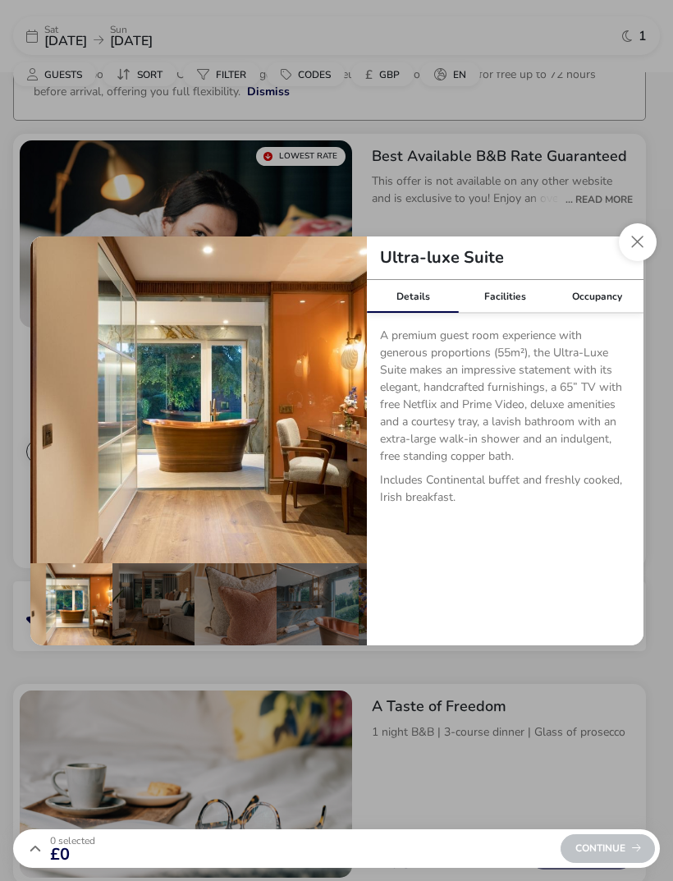
click at [499, 313] on div "Facilities" at bounding box center [505, 296] width 92 height 33
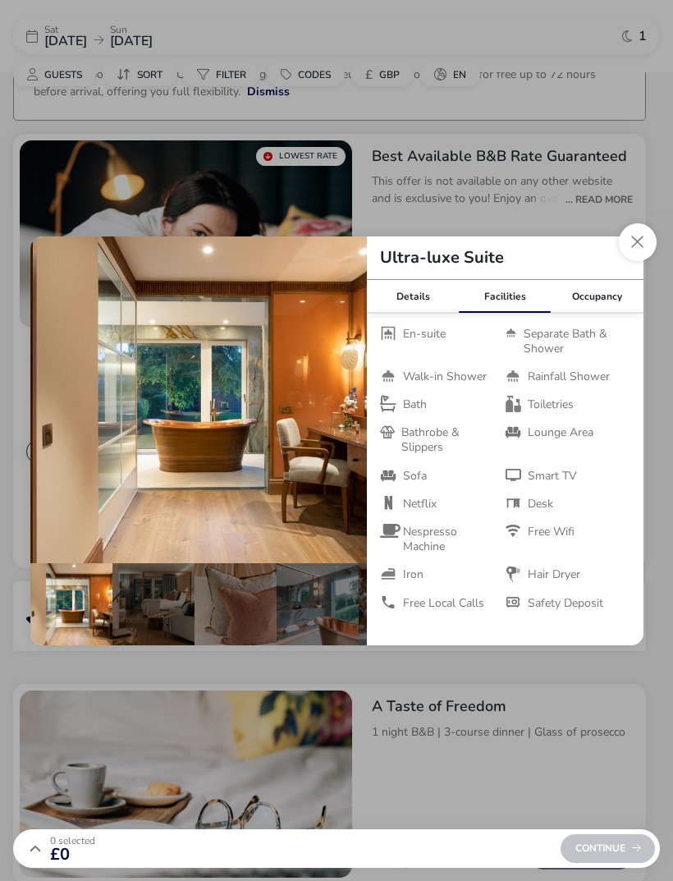
click at [635, 261] on button "Close dialog" at bounding box center [638, 242] width 38 height 38
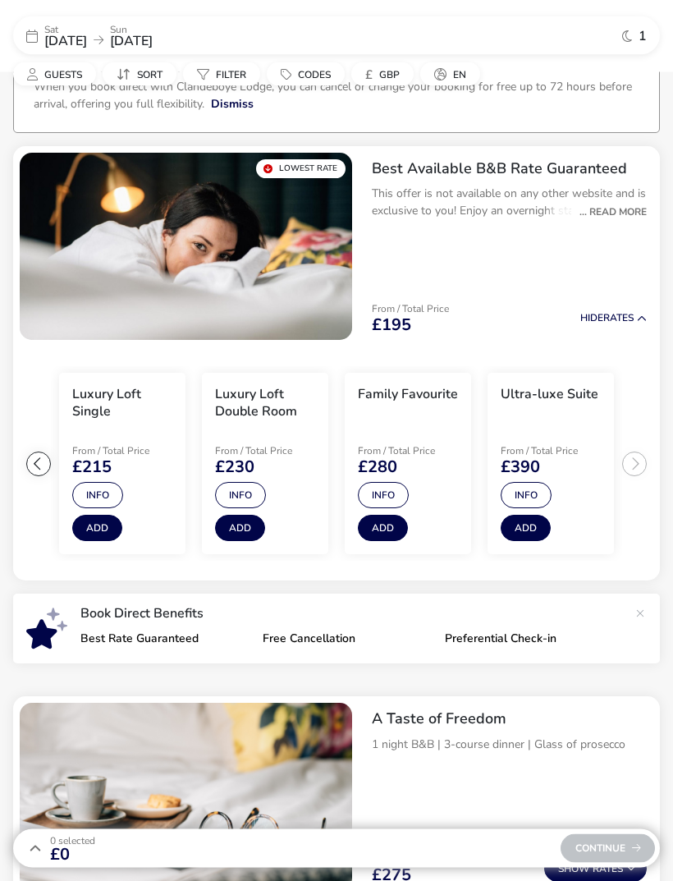
scroll to position [89, 0]
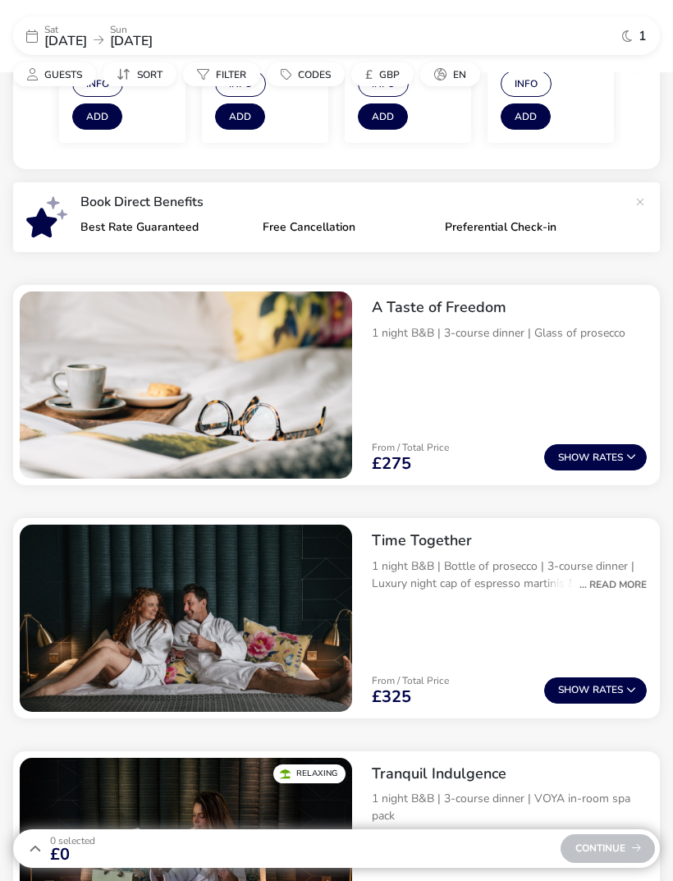
click at [623, 460] on button "Show Rates" at bounding box center [595, 457] width 103 height 26
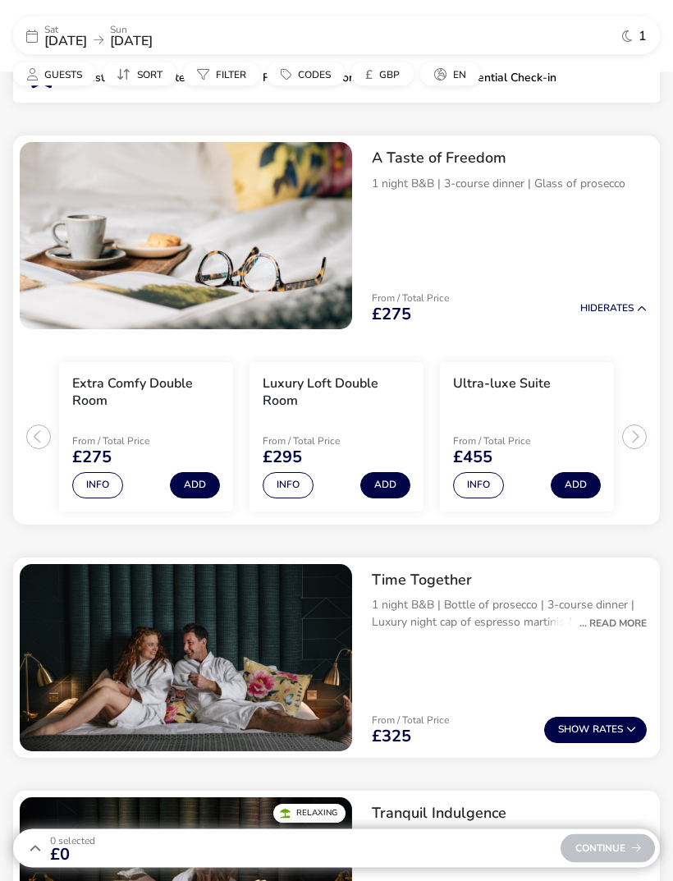
scroll to position [646, 0]
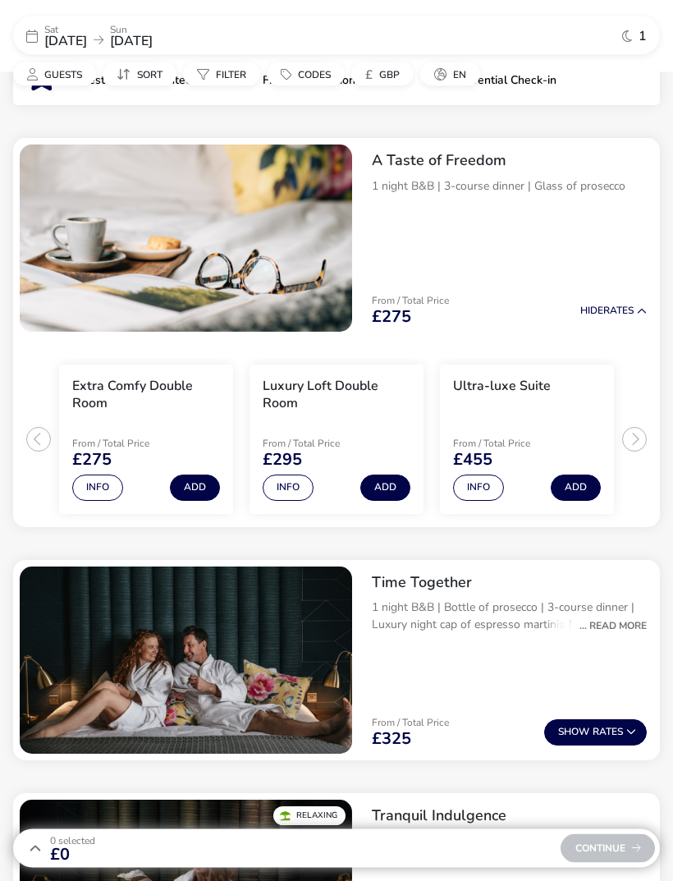
click at [399, 483] on button "Add" at bounding box center [385, 488] width 50 height 26
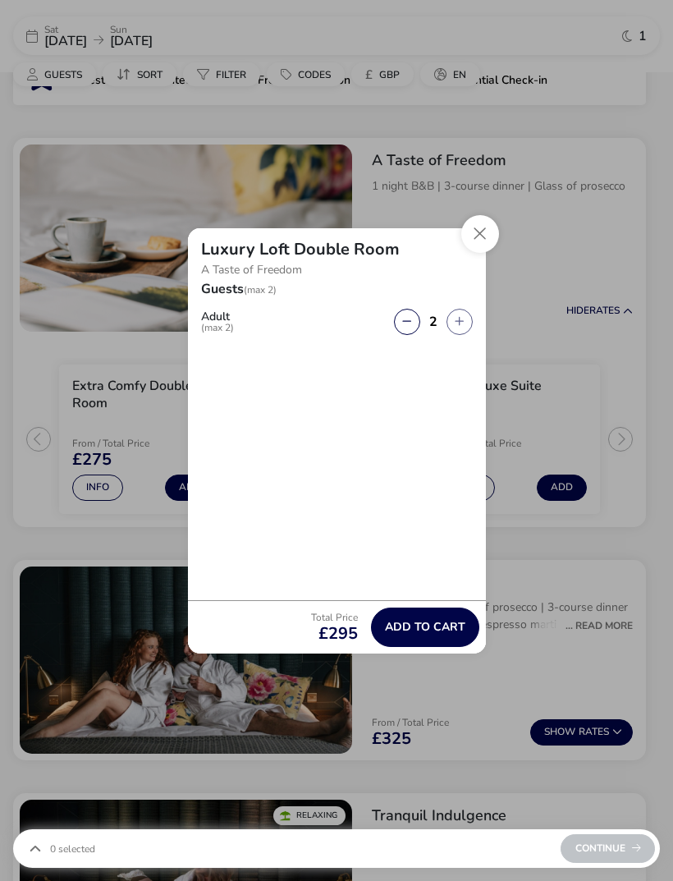
click at [446, 633] on span "Add to cart" at bounding box center [425, 626] width 80 height 12
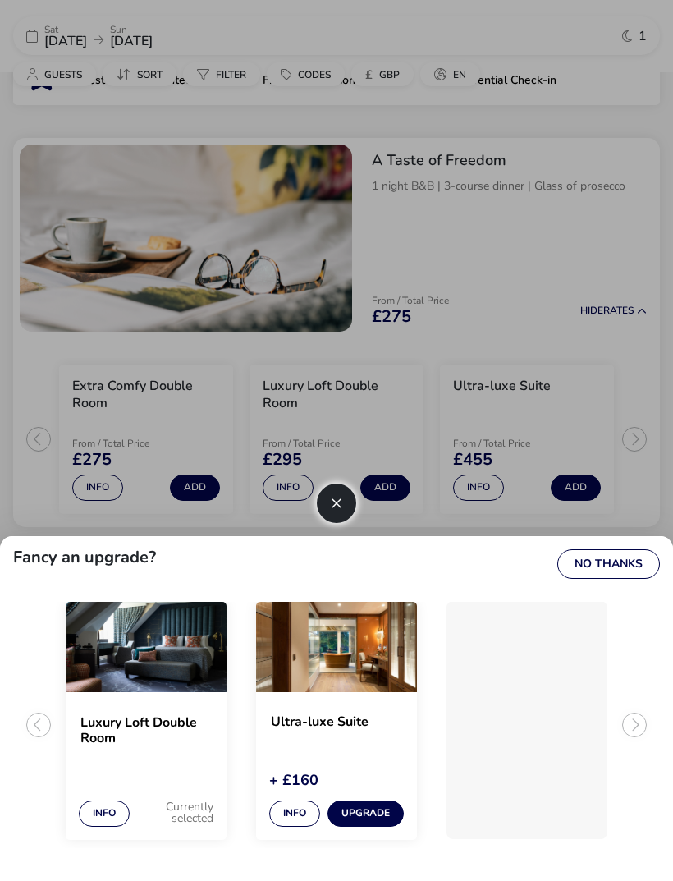
click at [631, 579] on button "No Thanks" at bounding box center [608, 564] width 103 height 30
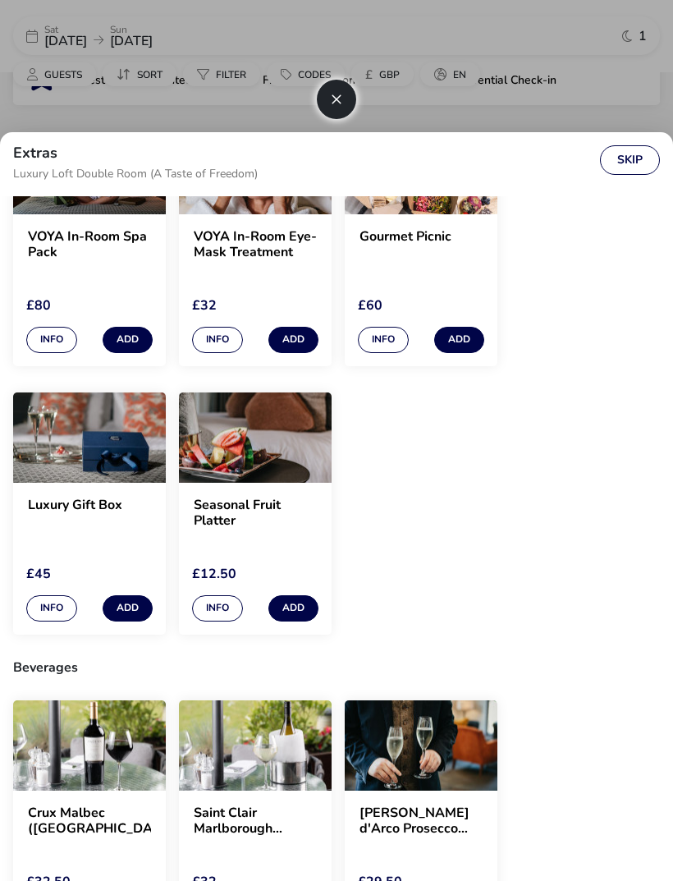
scroll to position [120, 0]
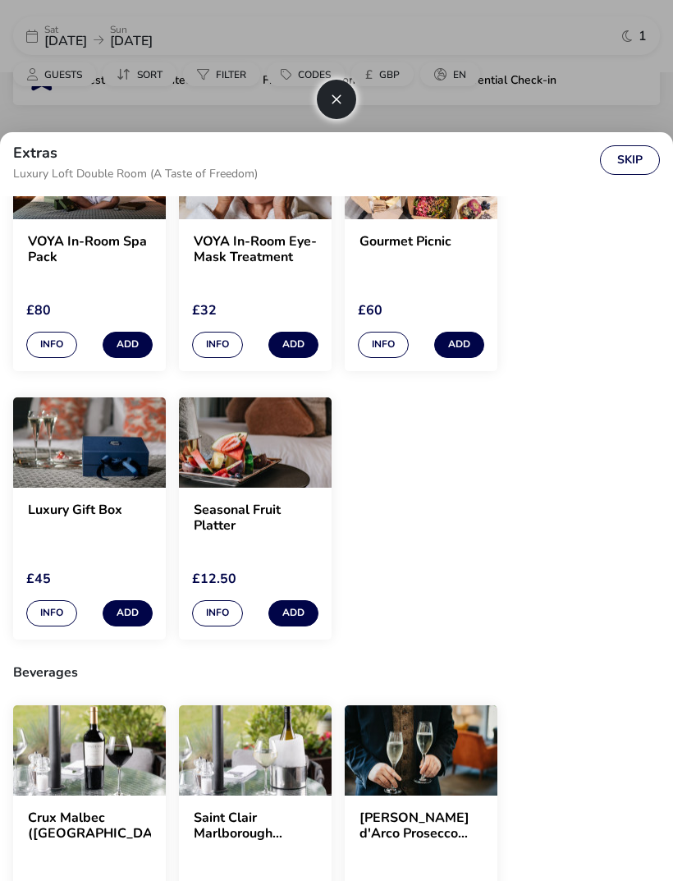
click at [644, 168] on button "Skip" at bounding box center [630, 160] width 60 height 30
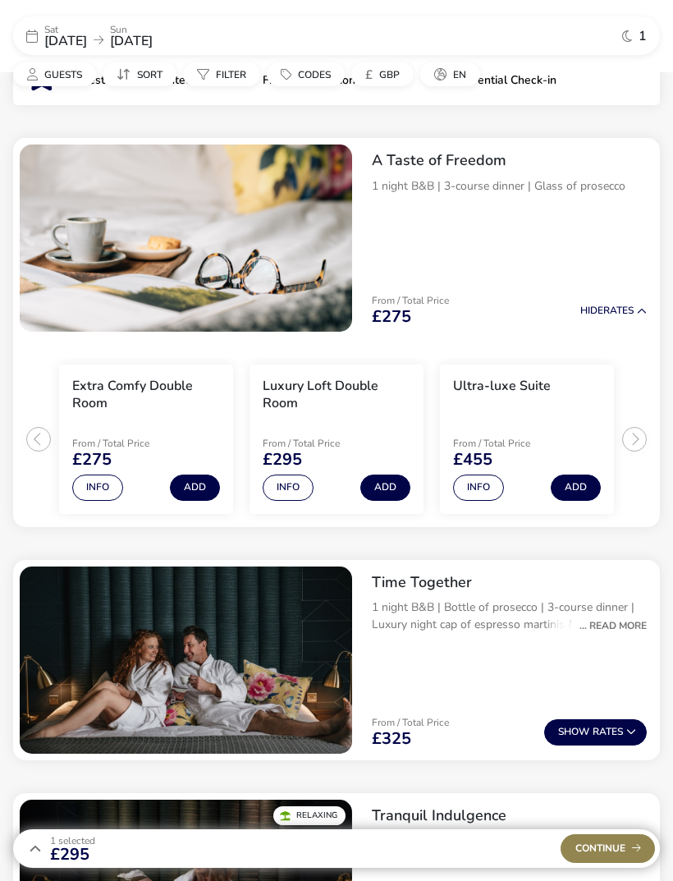
click at [635, 854] on span "Continue" at bounding box center [608, 848] width 66 height 11
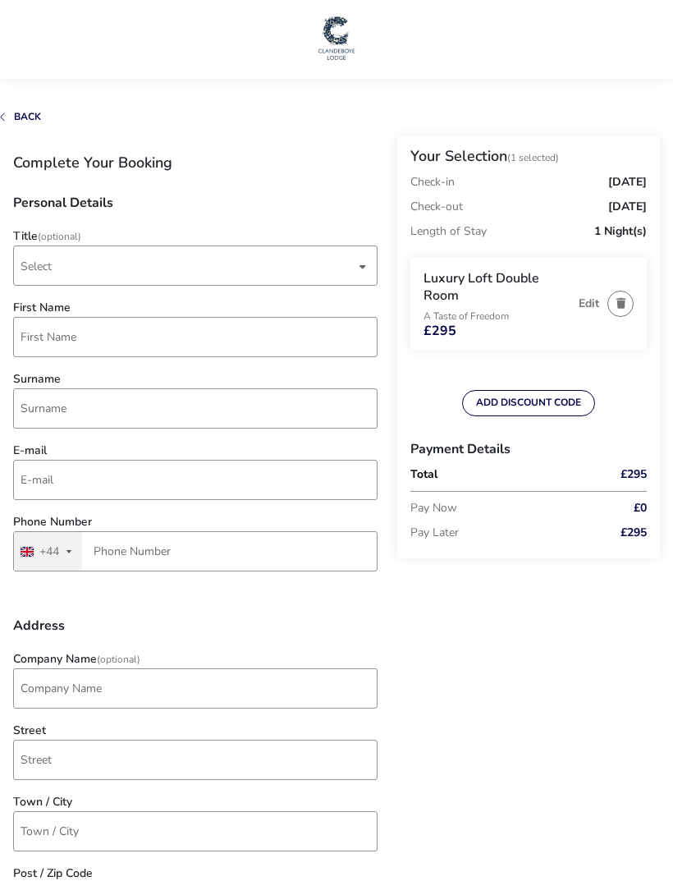
click at [350, 272] on span "Select" at bounding box center [188, 265] width 335 height 39
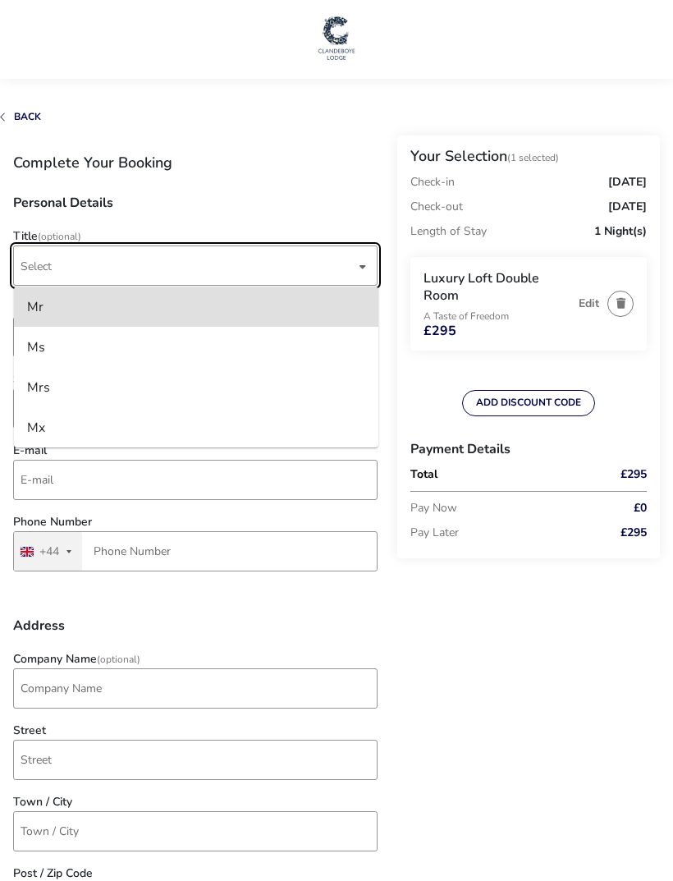
click at [328, 310] on li "Mr" at bounding box center [196, 306] width 364 height 40
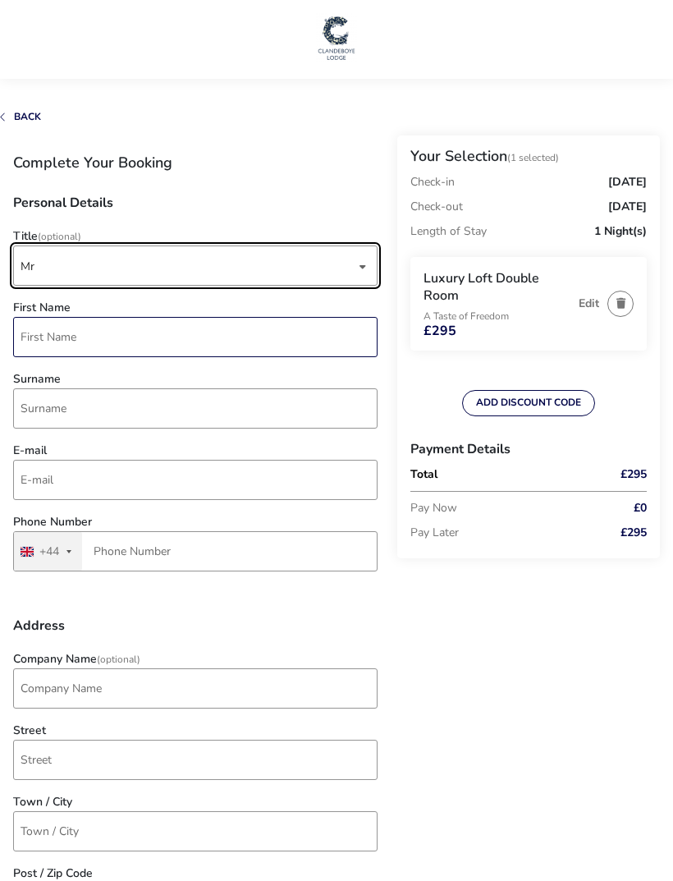
click at [302, 346] on input "First Name" at bounding box center [195, 337] width 364 height 40
type input "Mark"
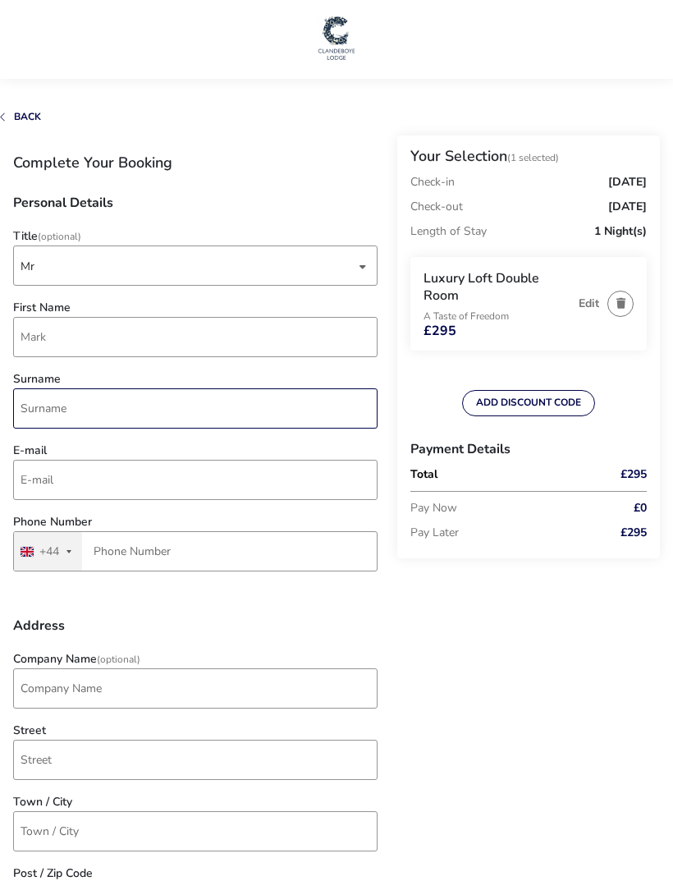
click at [283, 399] on input "Surname" at bounding box center [195, 408] width 364 height 40
type input "Chapman"
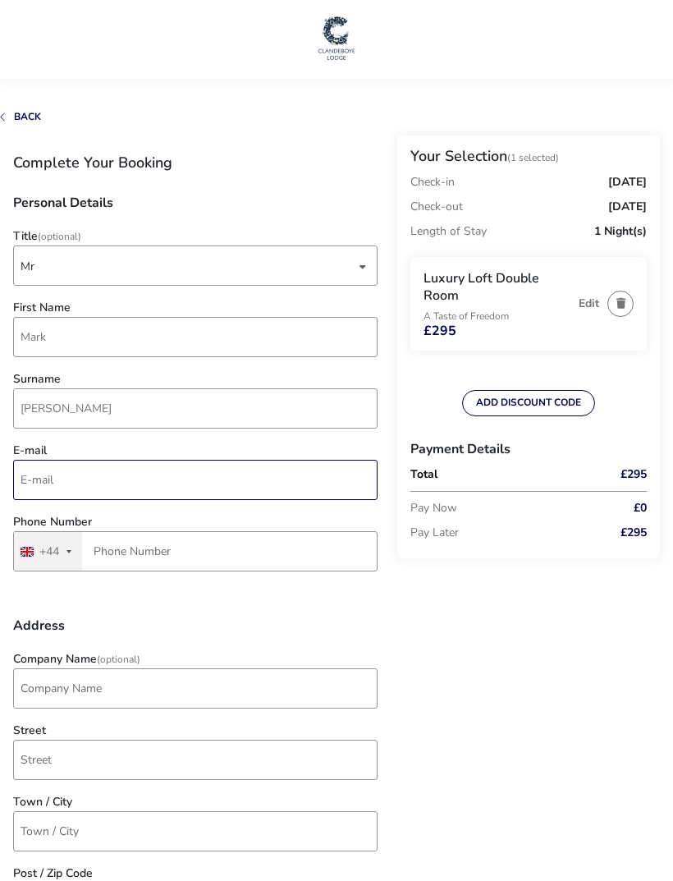
click at [290, 476] on input "E-mail" at bounding box center [195, 480] width 364 height 40
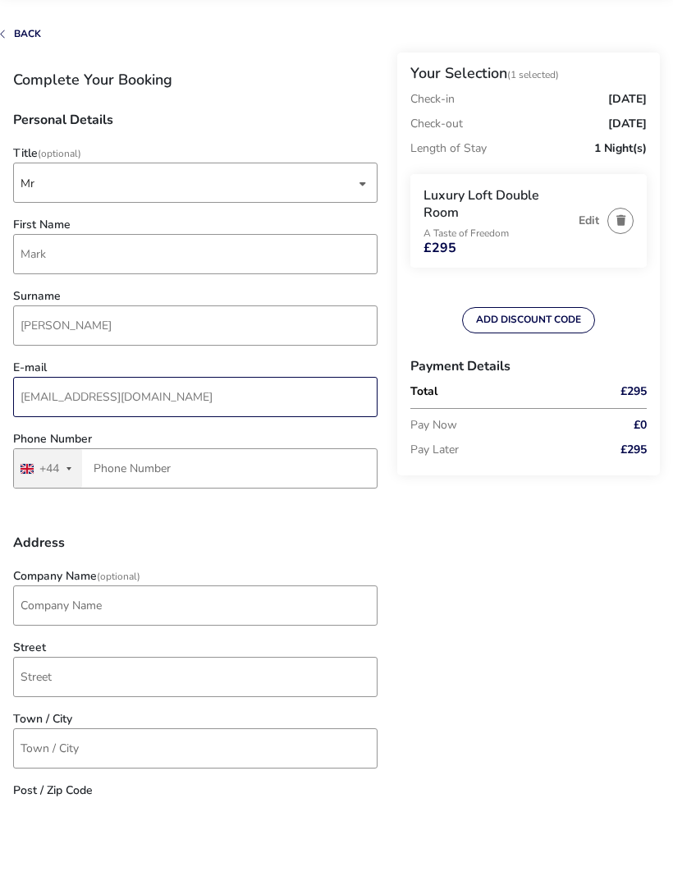
type input "clmc90@hotmail.com"
click at [300, 531] on input "Phone Number" at bounding box center [195, 551] width 364 height 40
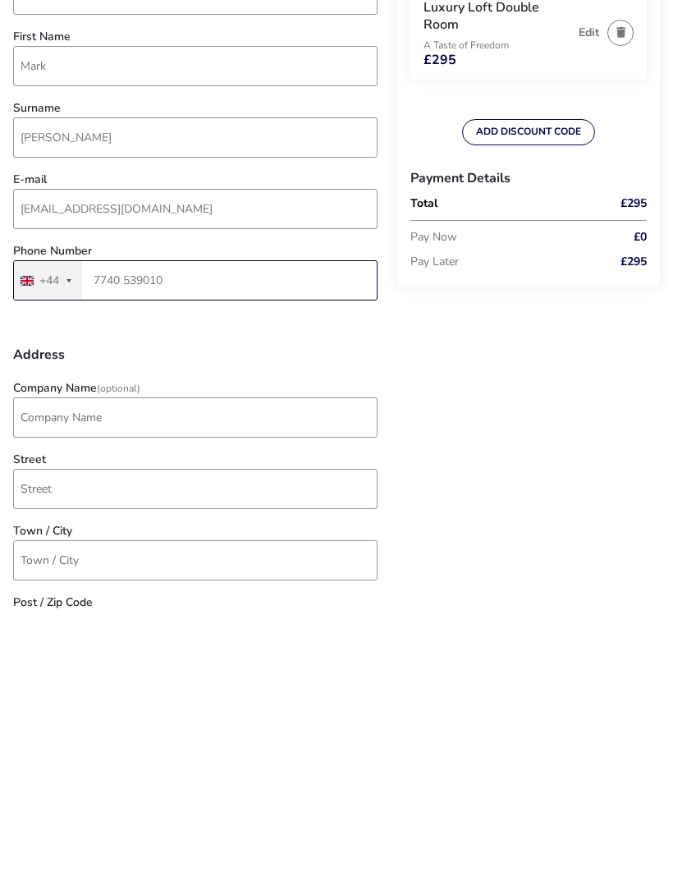
type input "7740 539010"
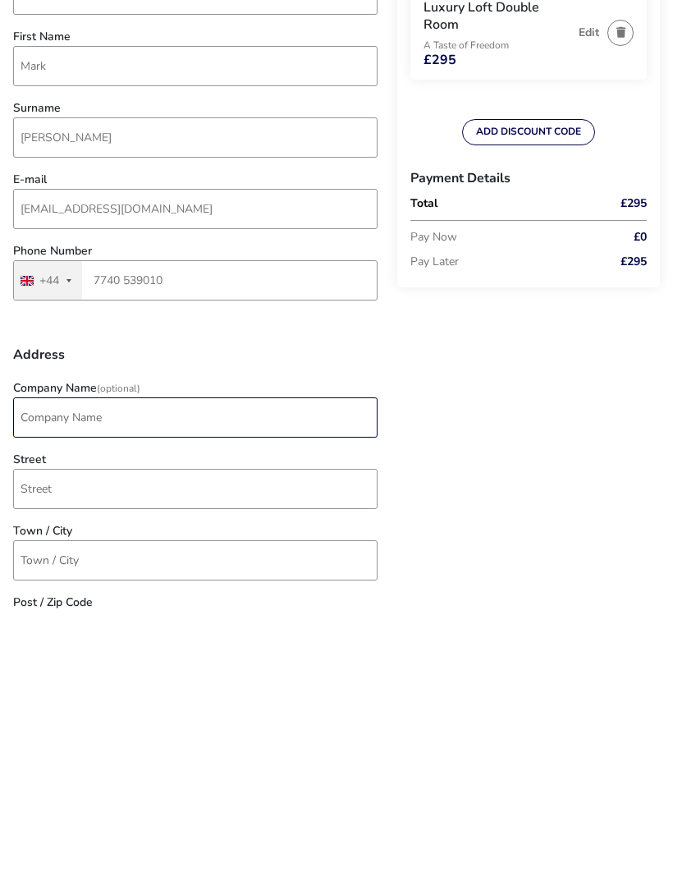
click at [285, 668] on input "Company Name (Optional)" at bounding box center [195, 688] width 364 height 40
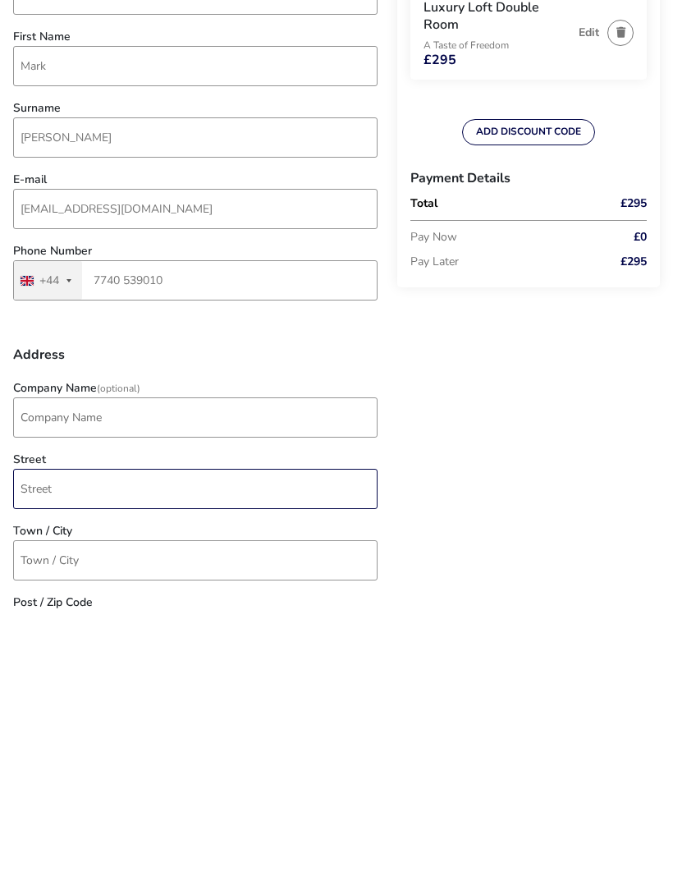
click at [300, 740] on input "Street" at bounding box center [195, 760] width 364 height 40
type input "6 farm court"
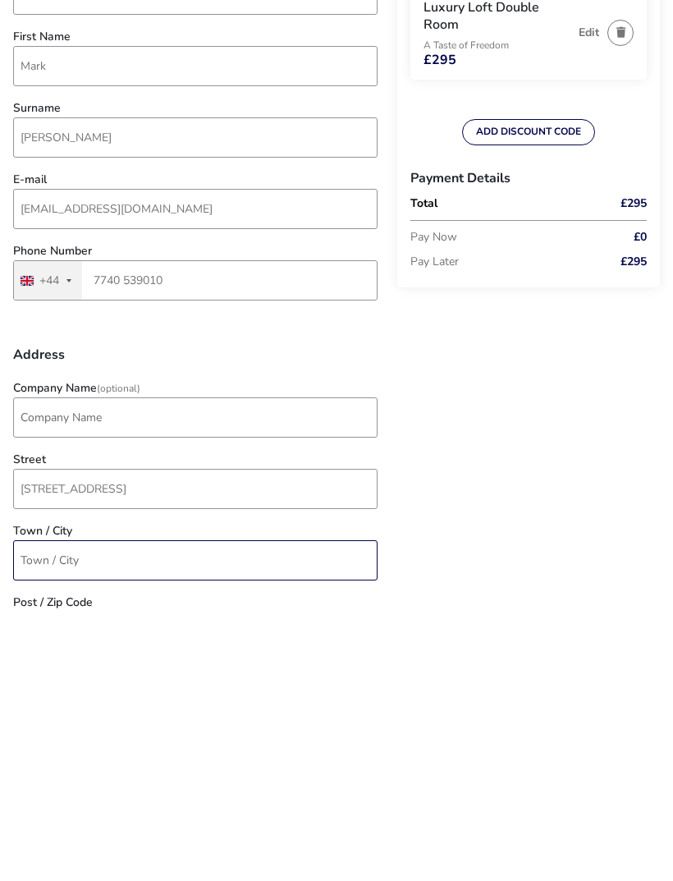
click at [288, 811] on input "Town / City" at bounding box center [195, 831] width 364 height 40
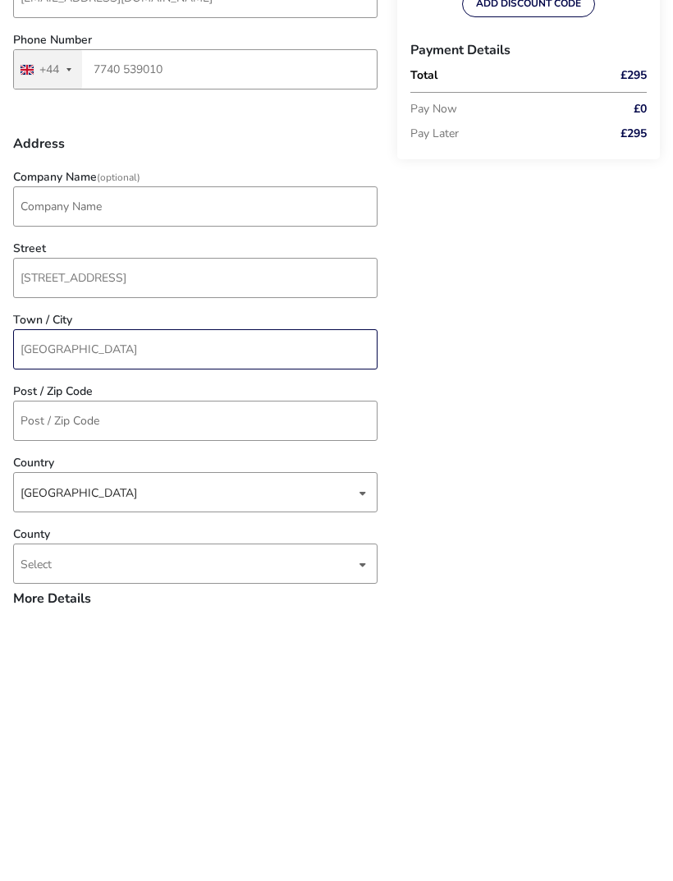
scroll to position [213, 0]
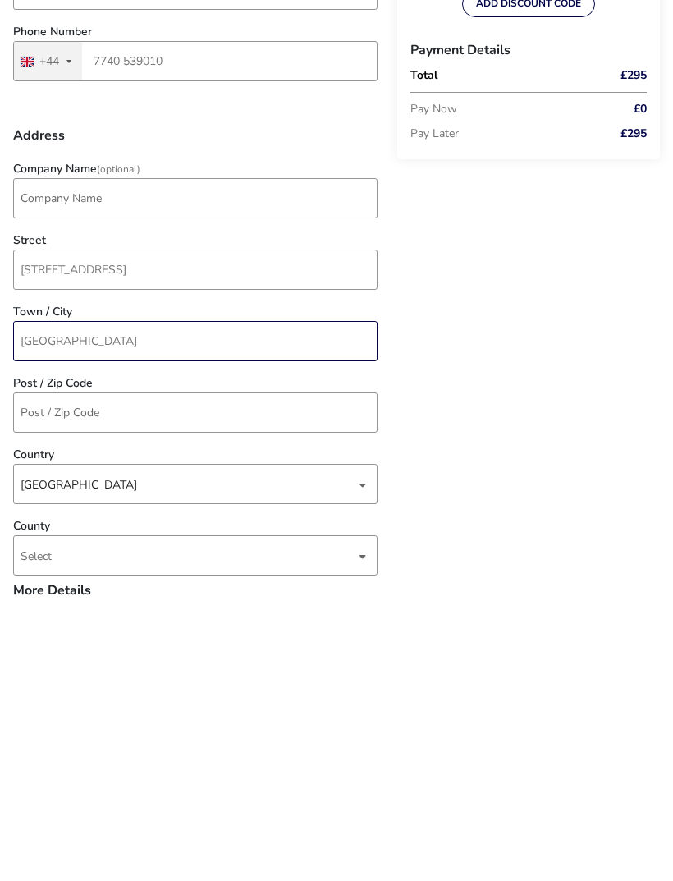
type input "Waringstown"
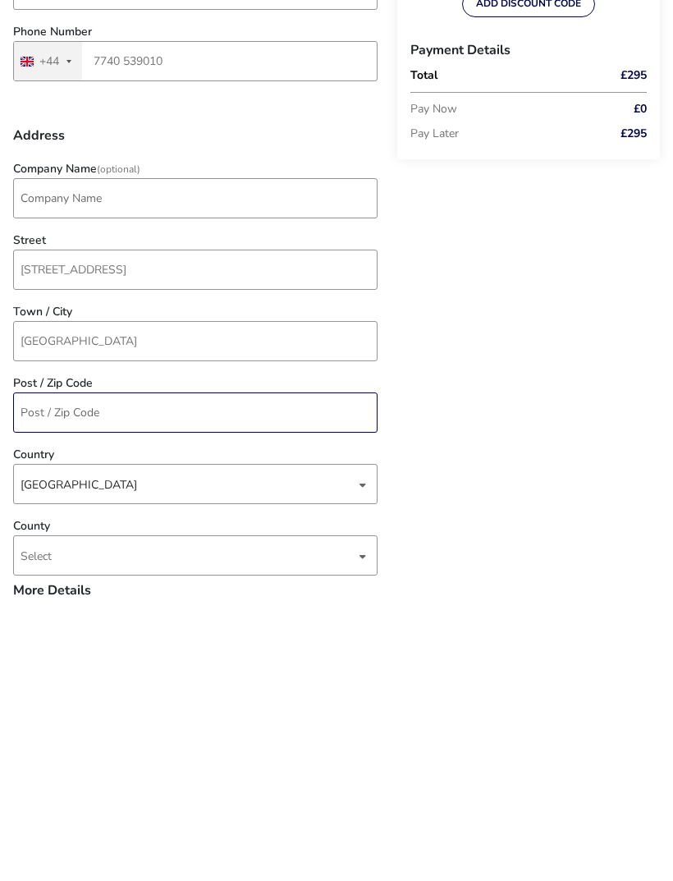
click at [297, 669] on input "Post / Zip Code" at bounding box center [195, 689] width 364 height 40
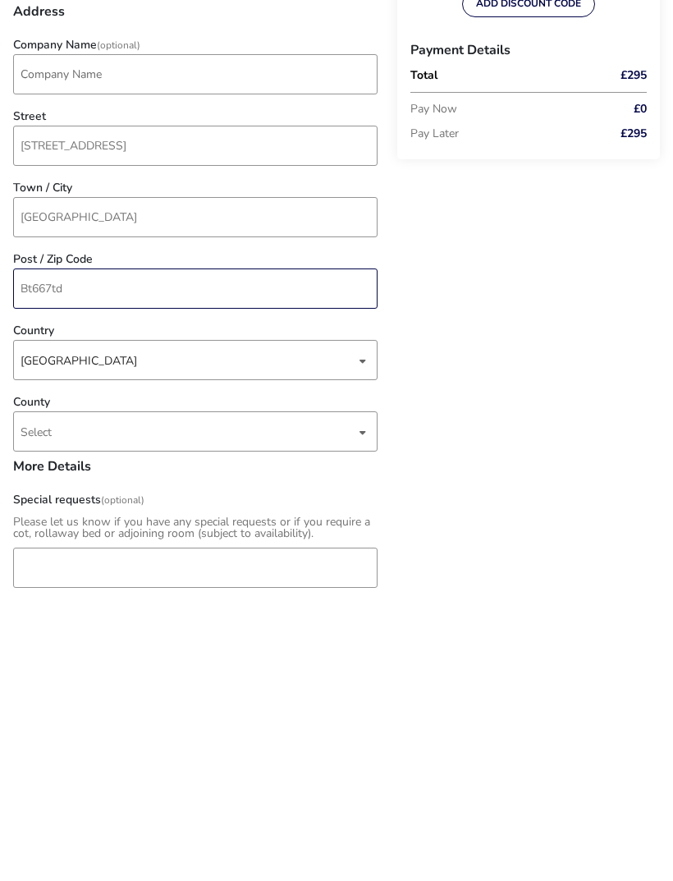
scroll to position [338, 0]
click at [365, 692] on div "dropdown trigger" at bounding box center [363, 708] width 8 height 32
type input "Bt667td"
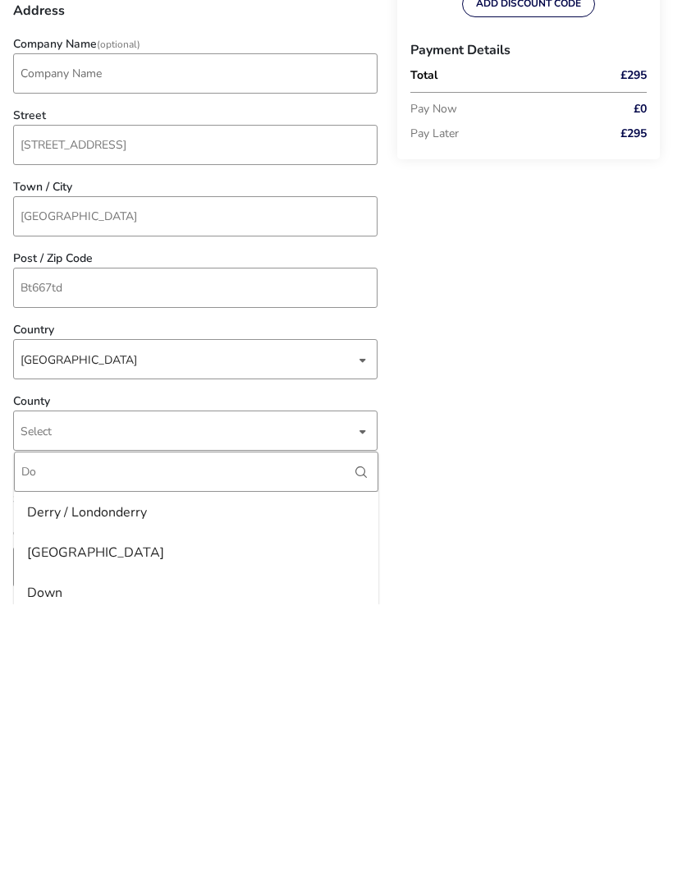
type input "Do"
click at [236, 849] on li "Down" at bounding box center [196, 869] width 364 height 40
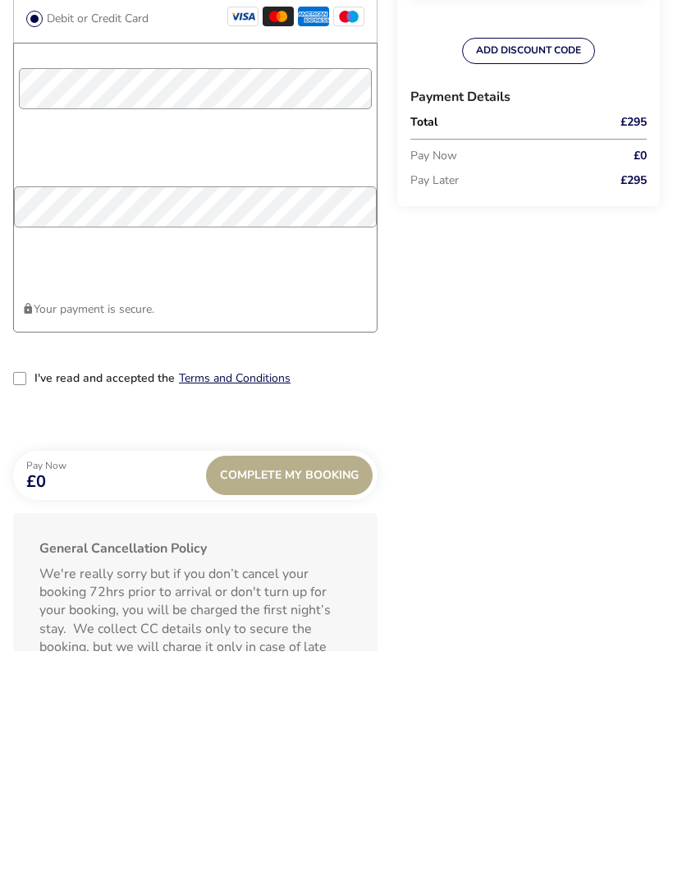
scroll to position [1185, 0]
click at [25, 600] on div "2-term_condi" at bounding box center [19, 606] width 13 height 13
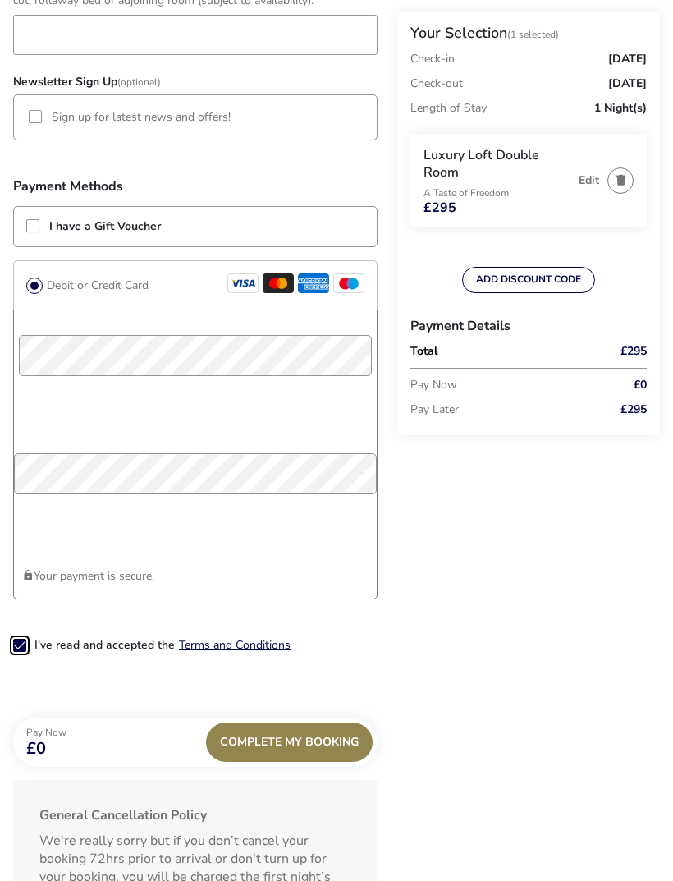
scroll to position [1146, 0]
click at [346, 741] on span "Complete My Booking" at bounding box center [289, 742] width 139 height 12
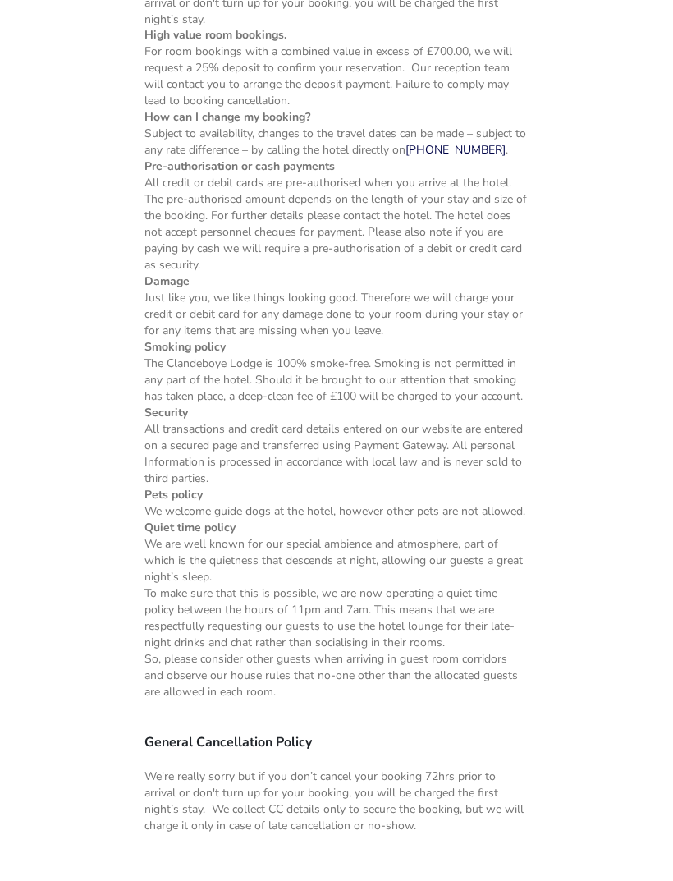
scroll to position [1354, 0]
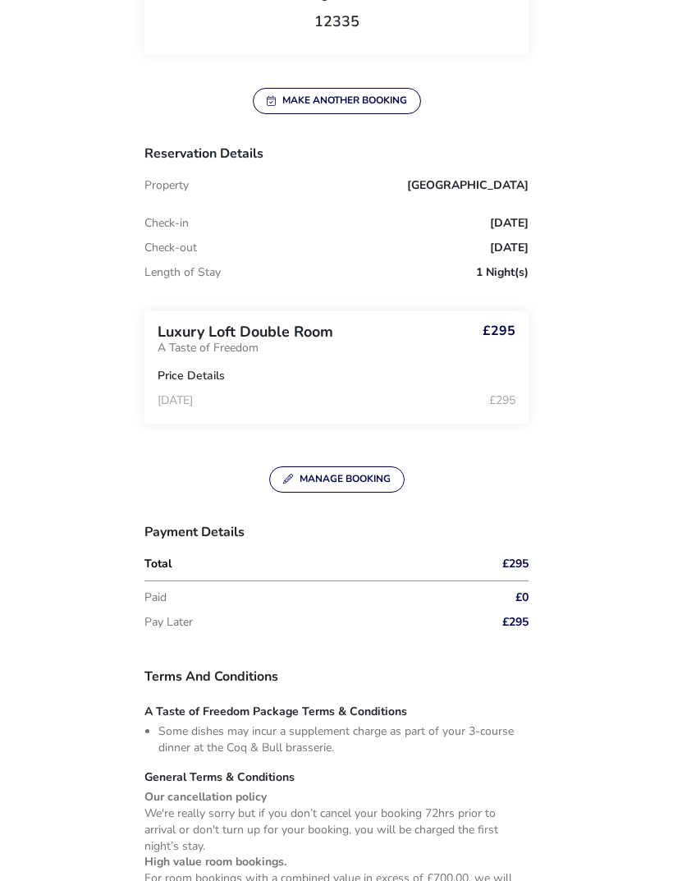
click at [384, 473] on button "Manage Booking" at bounding box center [336, 479] width 135 height 26
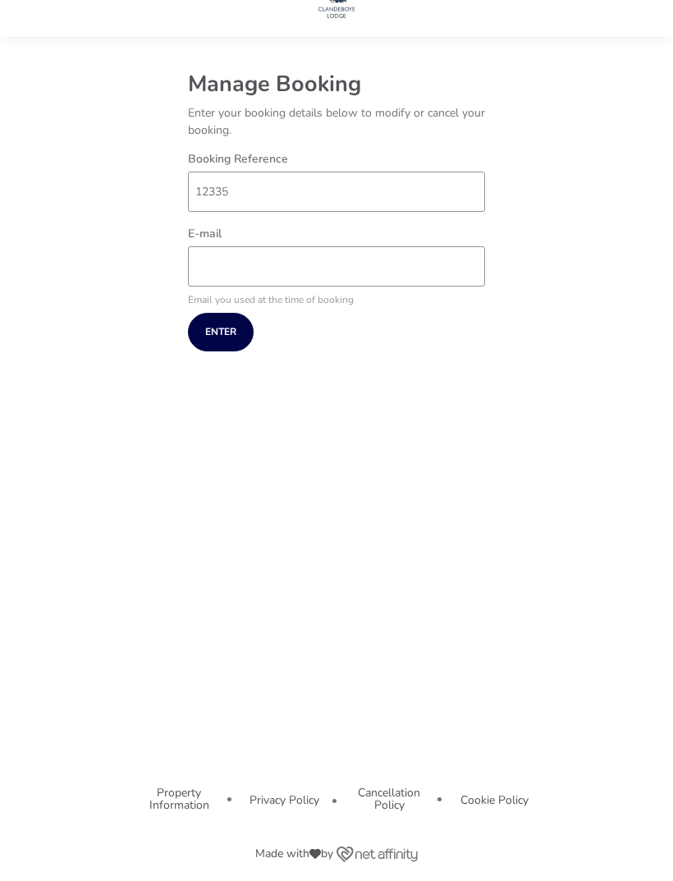
scroll to position [44, 0]
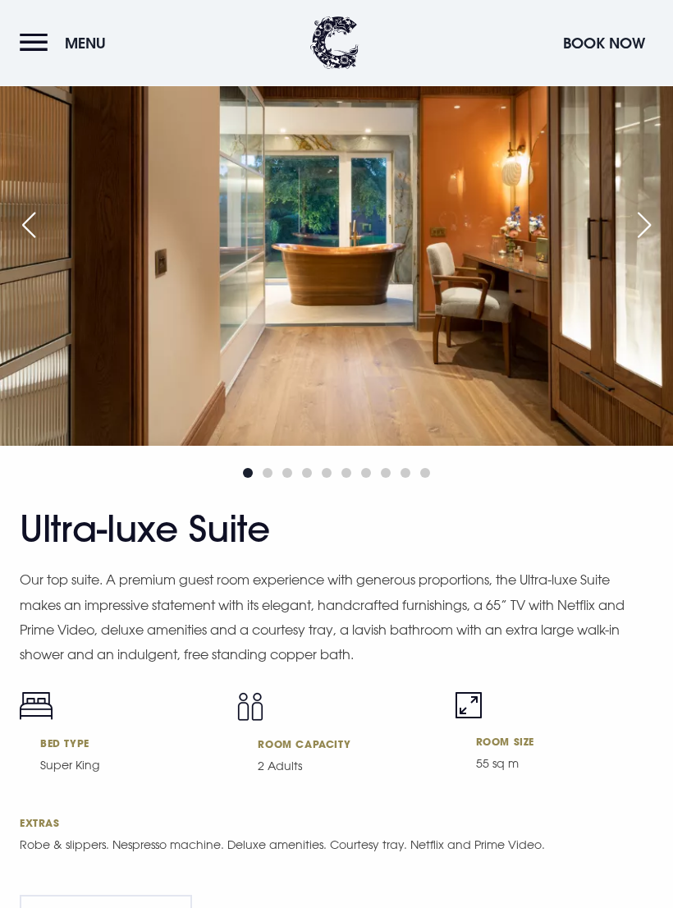
scroll to position [2808, 0]
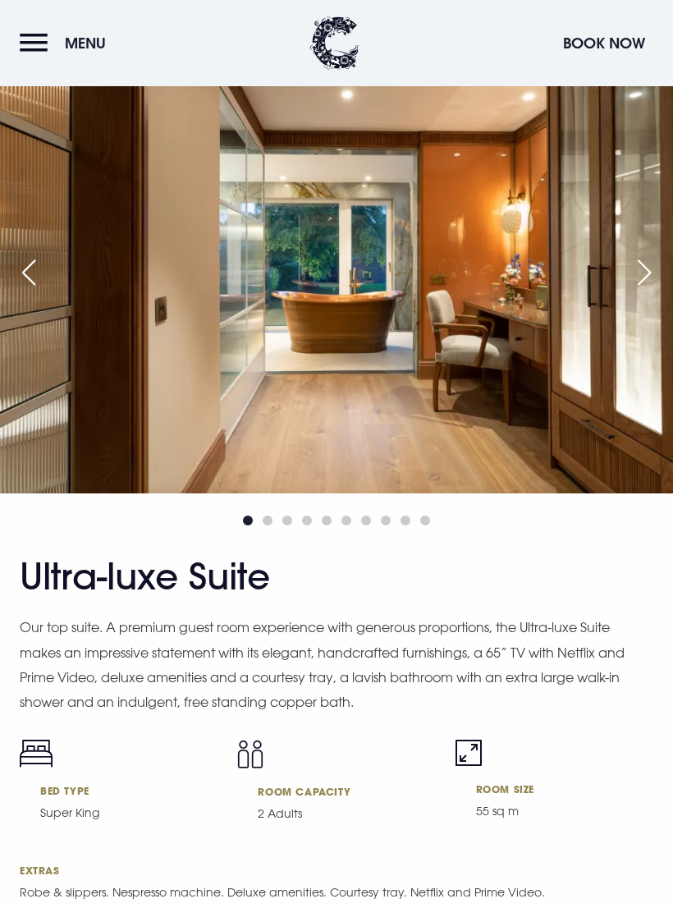
click at [35, 46] on button "Menu" at bounding box center [67, 42] width 94 height 35
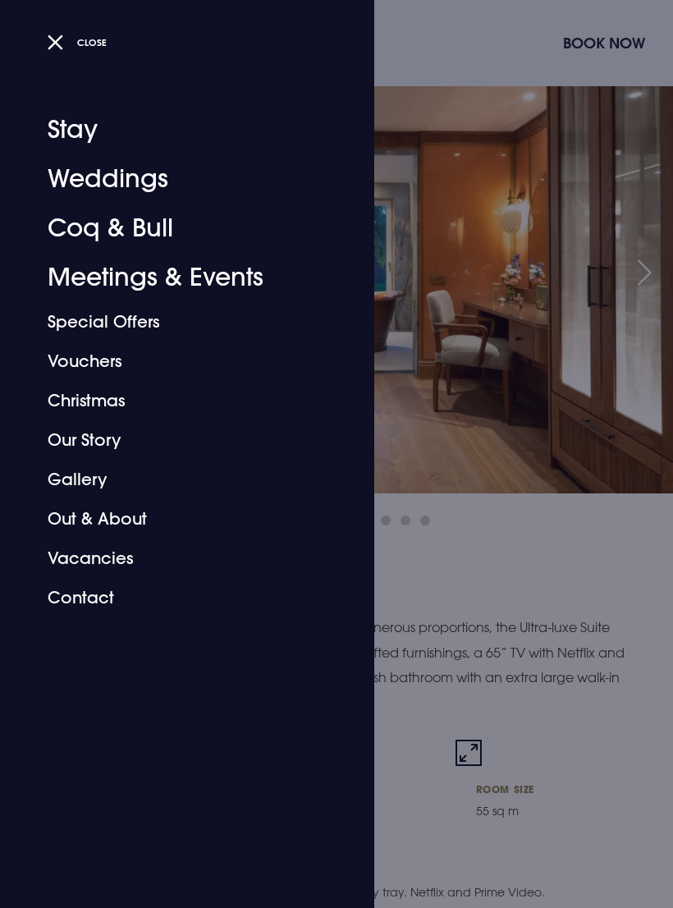
click at [67, 38] on button "Close" at bounding box center [78, 42] width 60 height 24
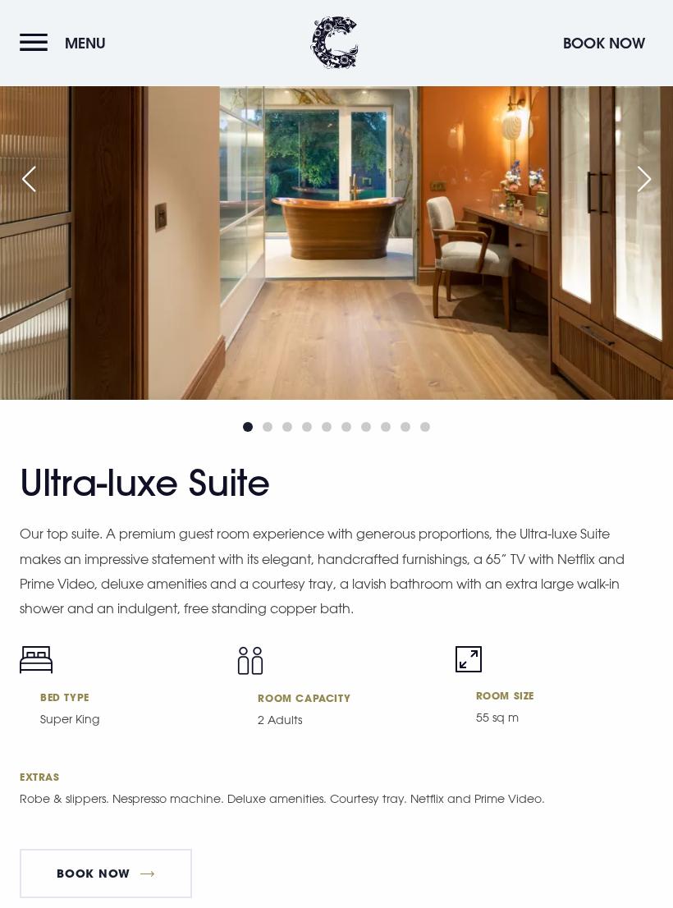
scroll to position [2894, 0]
